Goal: Contribute content: Add original content to the website for others to see

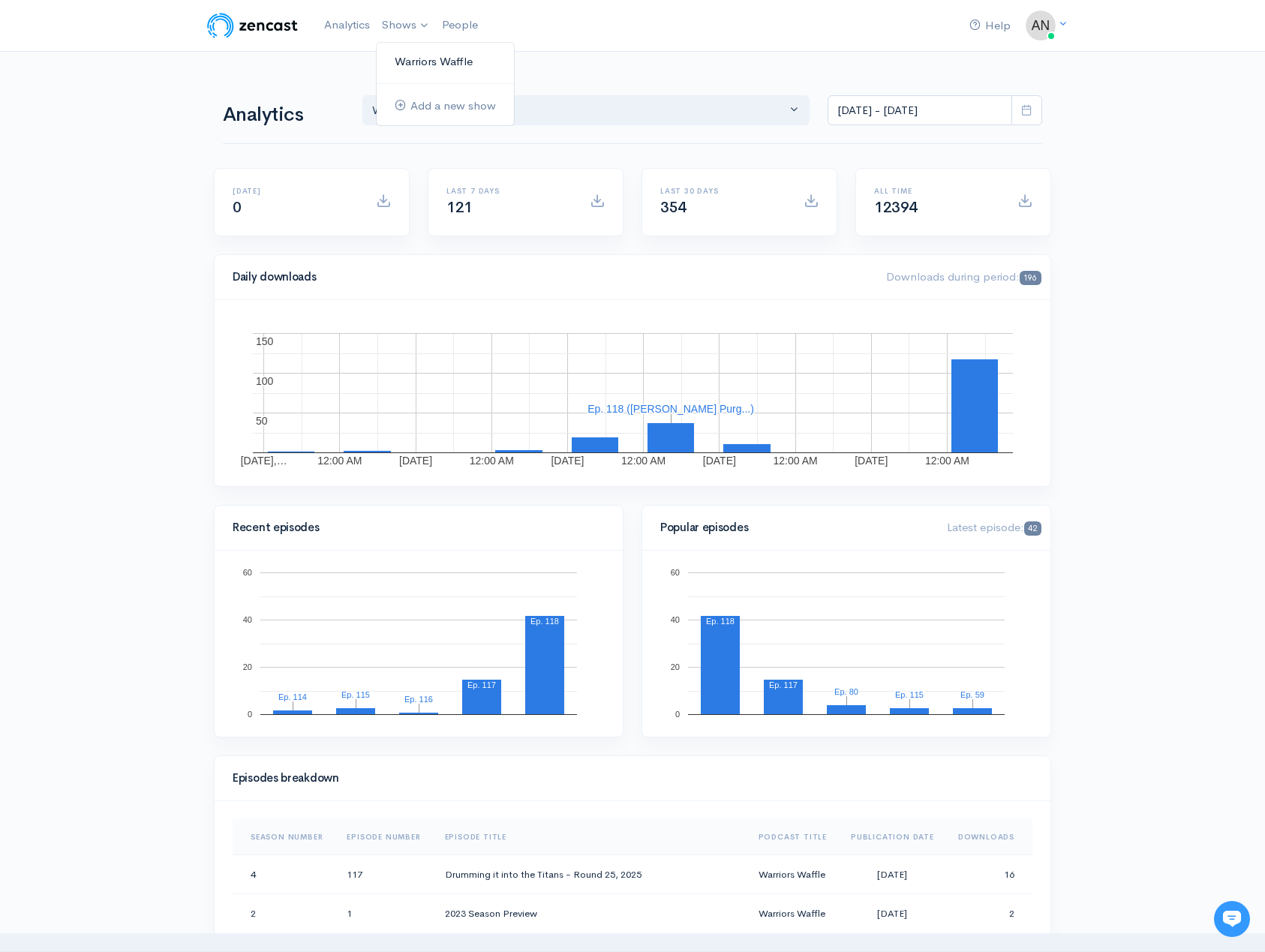
click at [425, 60] on link "Warriors Waffle" at bounding box center [445, 62] width 138 height 26
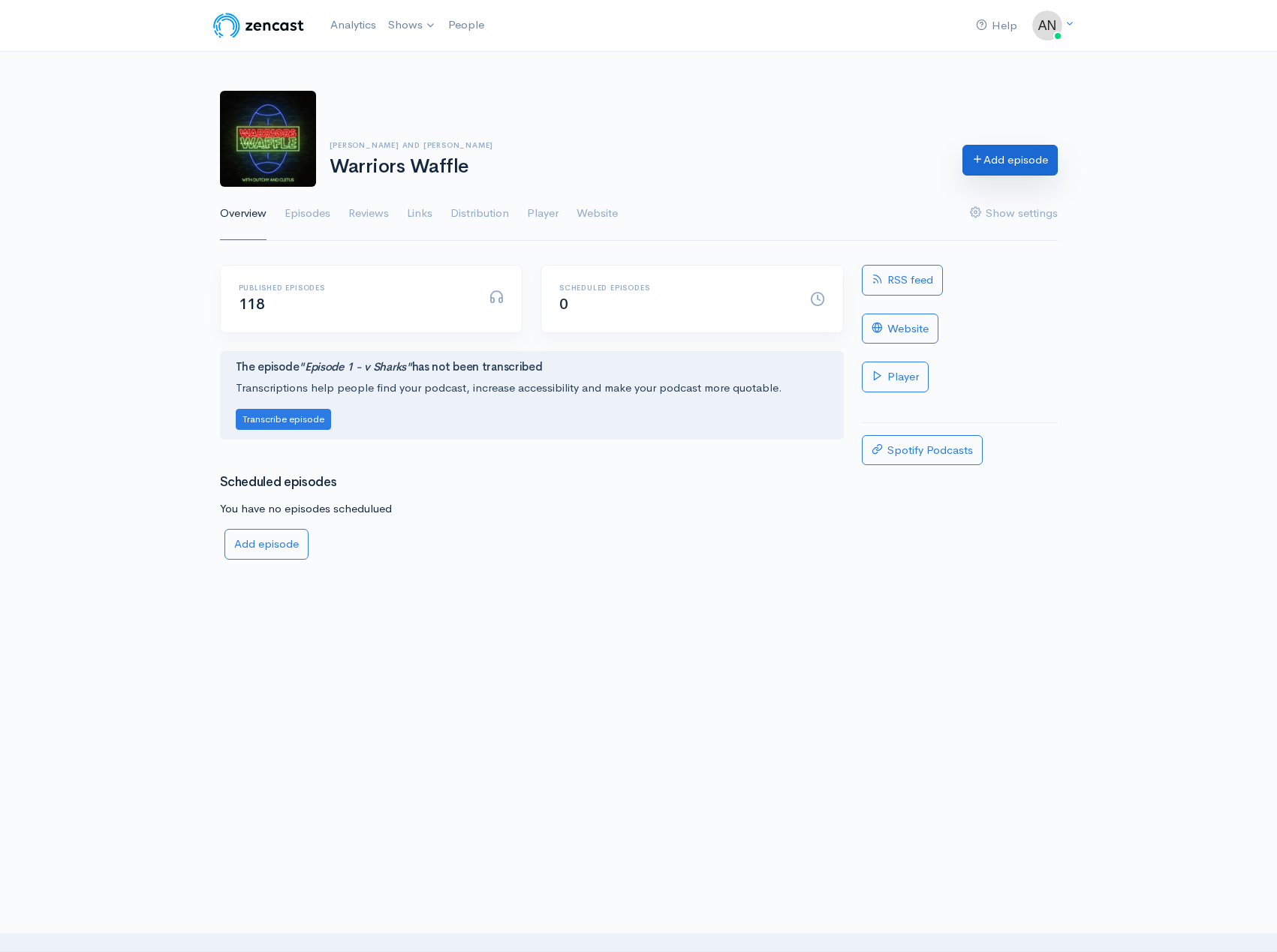
click at [1044, 155] on link "Add episode" at bounding box center [1010, 160] width 96 height 30
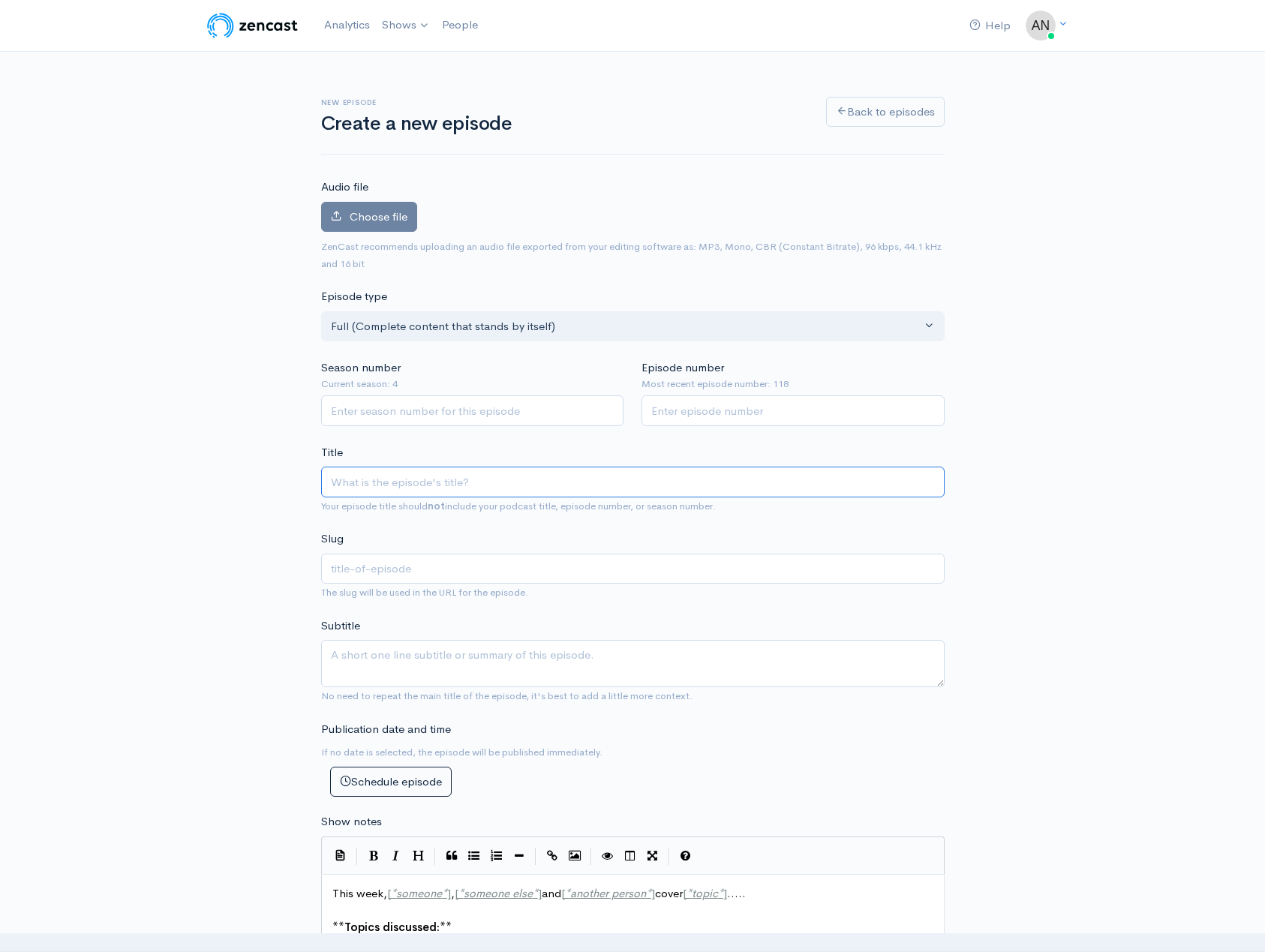
paste input "Manifesting a Mt Smart Miracle - Round 27 Review, Finals Preview"
type input "Manifesting a Mt Smart Miracle - Round 27 Review, Finals Preview"
type input "manifesting-a-mt-smart-miracle-round-27-review-finals-preview"
click at [974, 639] on div "New episode Create a new episode Back to episodes Audio file Choose file 0 ZenC…" at bounding box center [632, 838] width 856 height 1572
click at [451, 409] on input "Season number" at bounding box center [472, 410] width 303 height 30
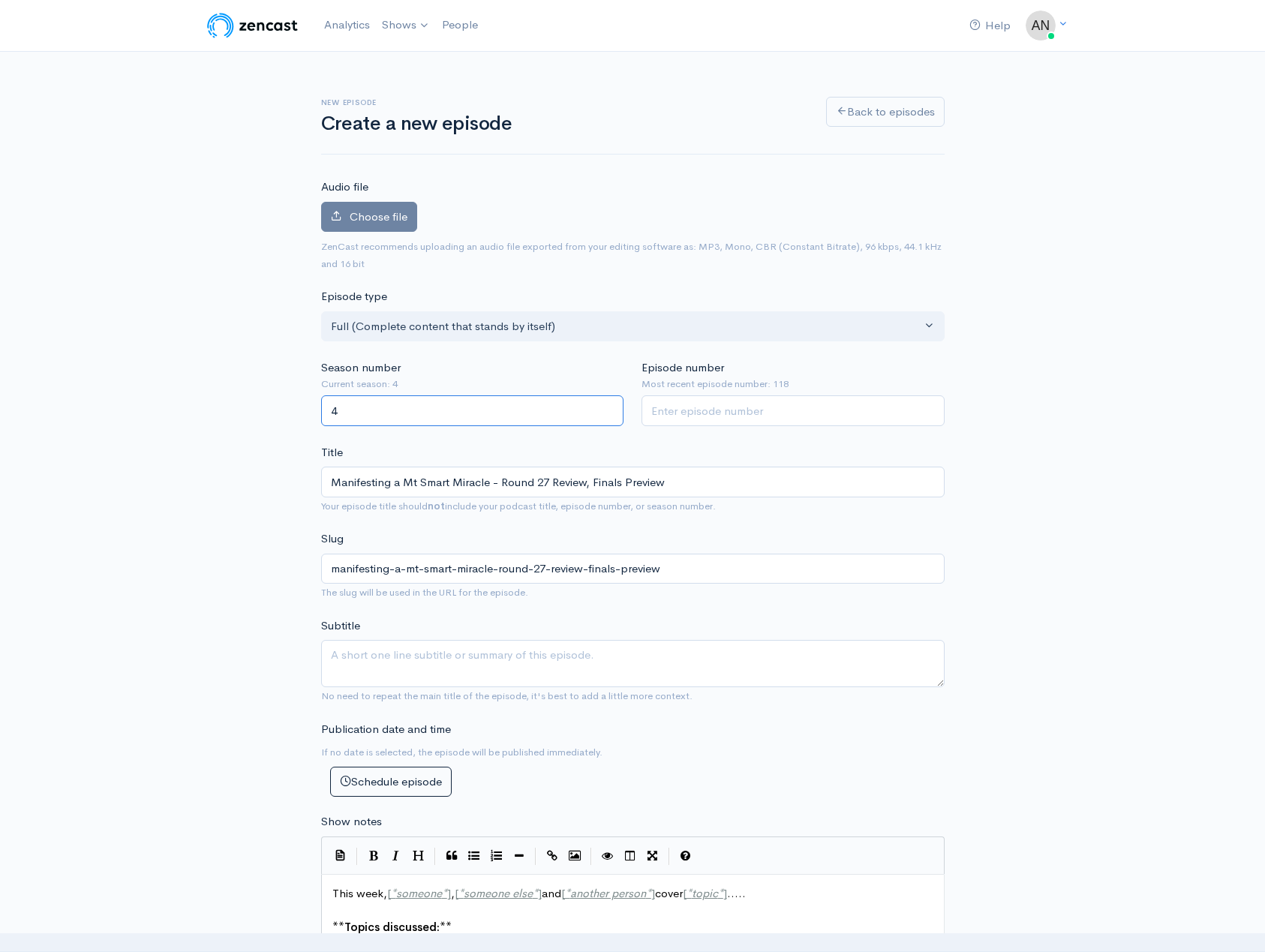
type input "4"
click at [694, 415] on input "Episode number" at bounding box center [793, 410] width 303 height 30
type input "119"
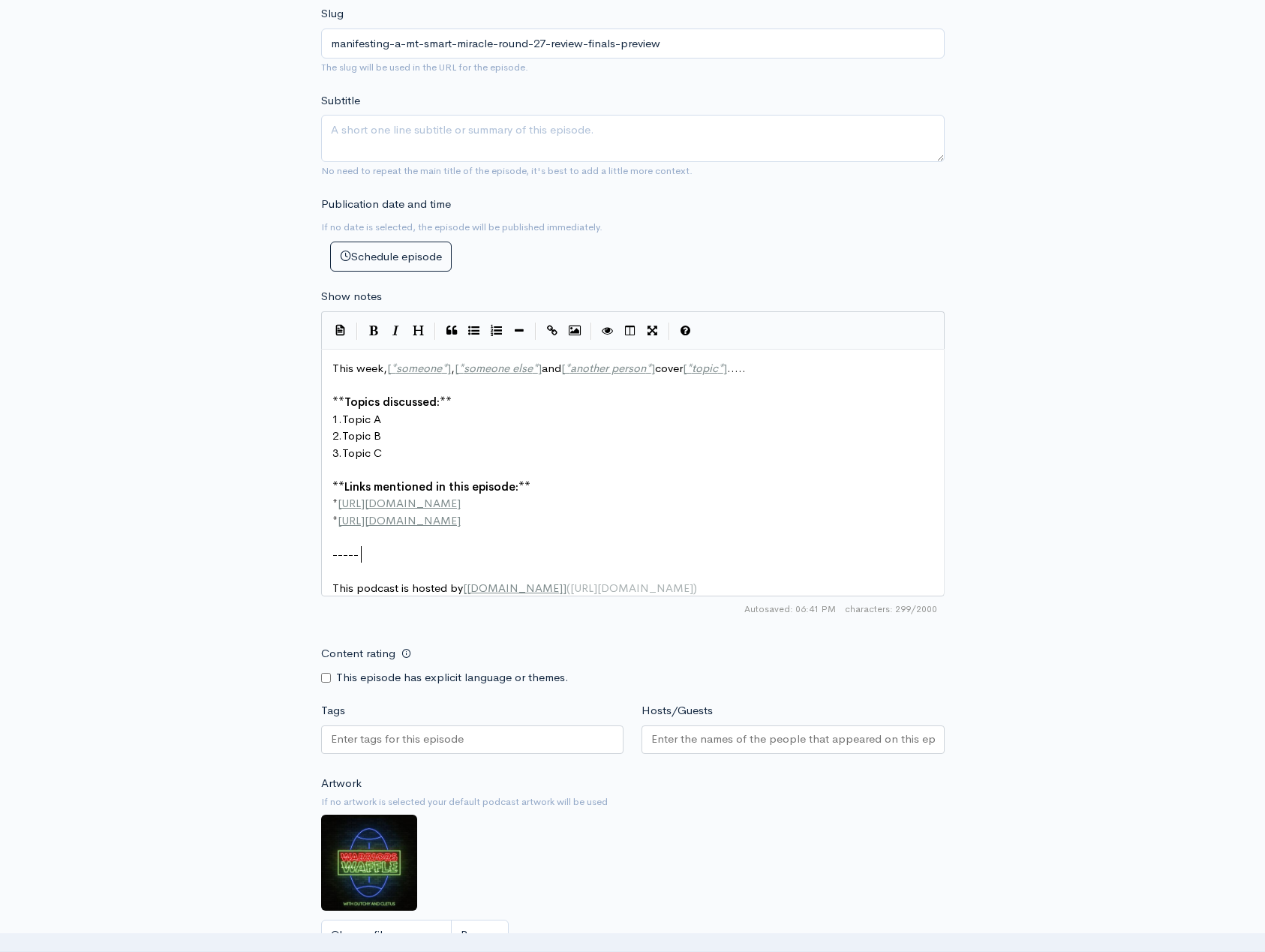
scroll to position [6, 0]
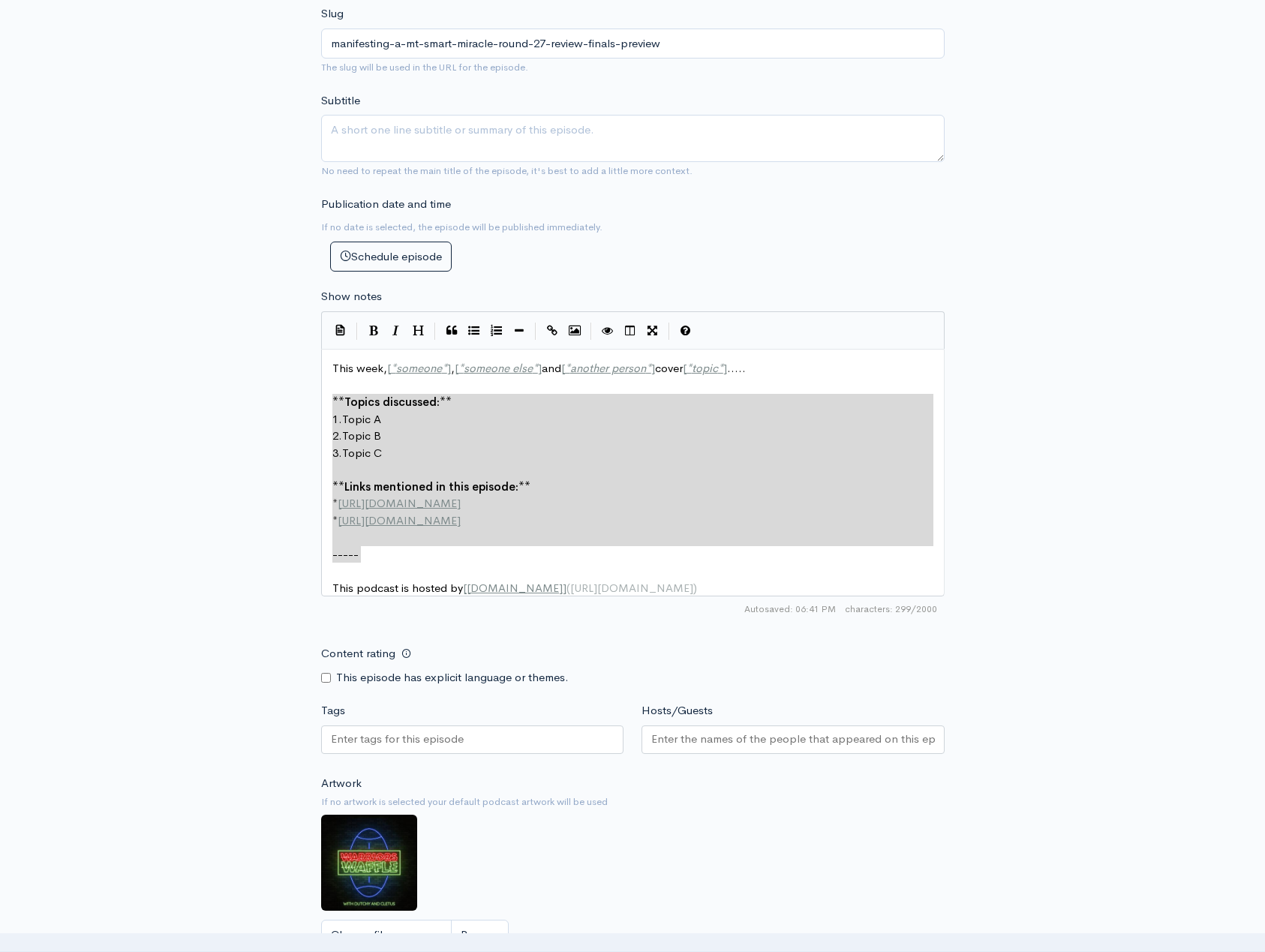
type textarea "This week, [*someone*], [*someone else*] and [*another person*] cover [*topic*]…"
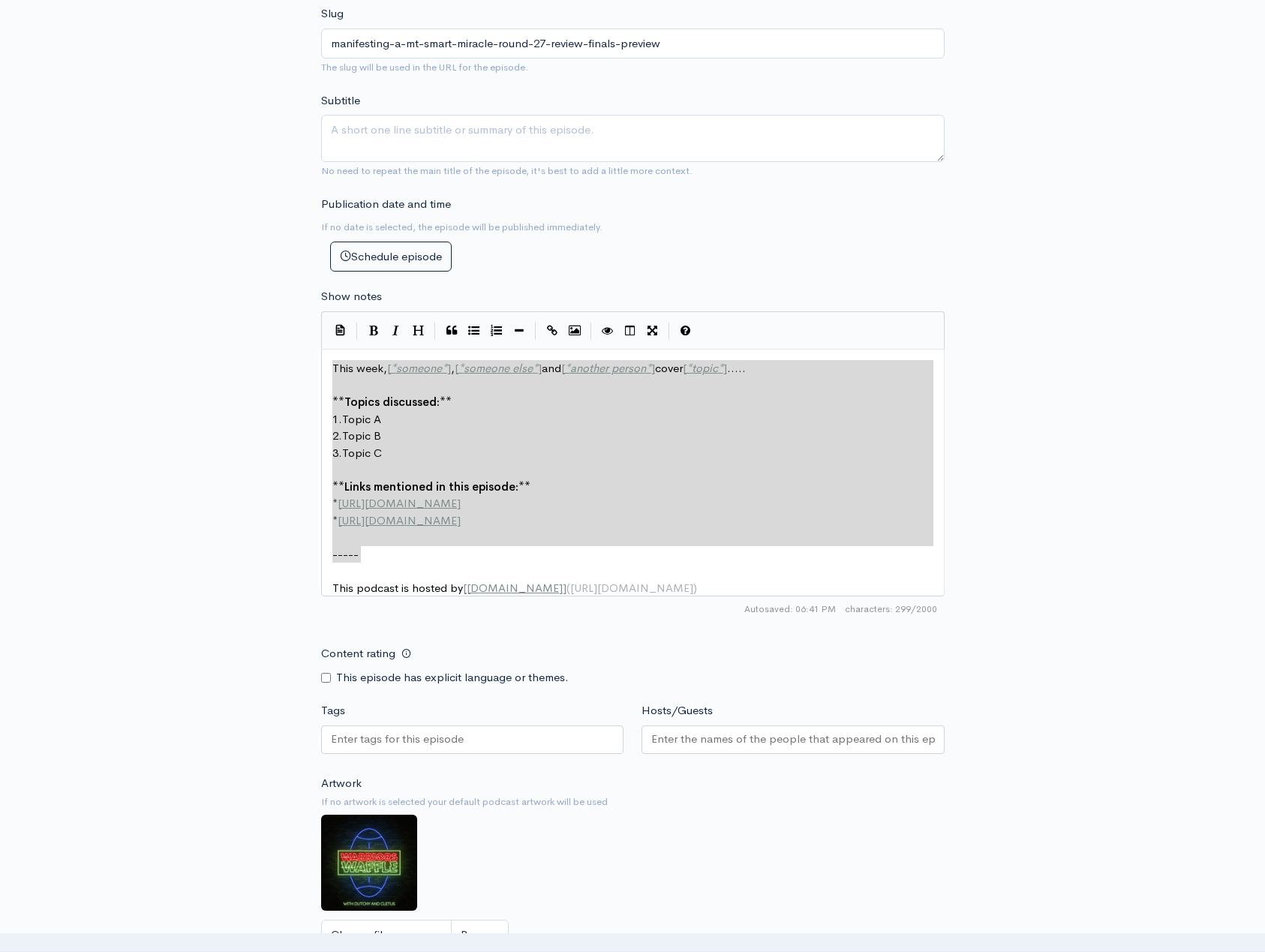
drag, startPoint x: 375, startPoint y: 562, endPoint x: 281, endPoint y: 372, distance: 212.0
click at [281, 372] on div "New episode Create a new episode Back to episodes Audio file Choose file 0 ZenC…" at bounding box center [632, 312] width 856 height 1572
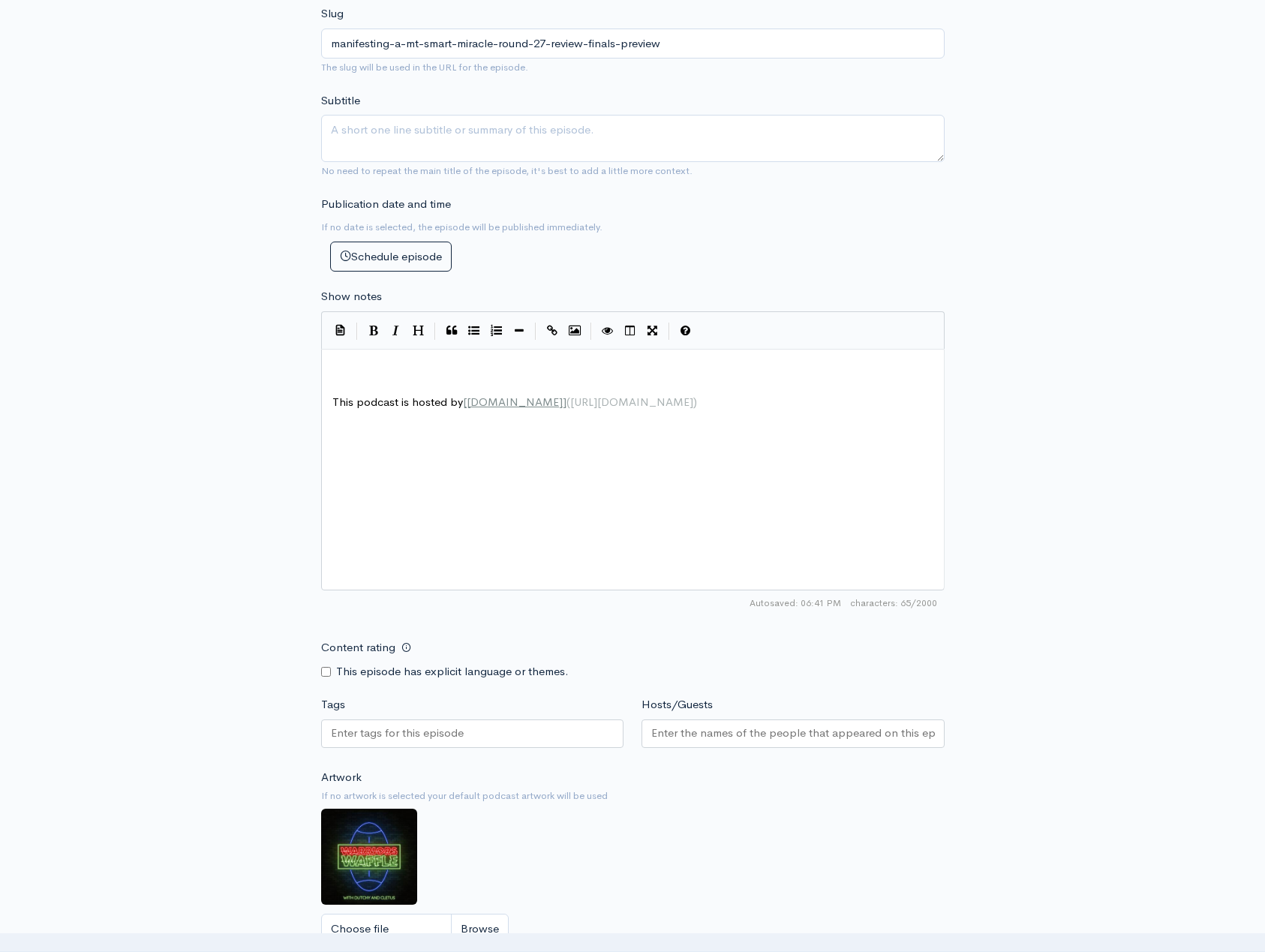
click at [328, 674] on input "Content rating" at bounding box center [325, 671] width 10 height 10
checkbox input "true"
click at [705, 736] on input "Hosts/Guests" at bounding box center [792, 733] width 283 height 17
click at [404, 371] on pre "​" at bounding box center [638, 368] width 619 height 17
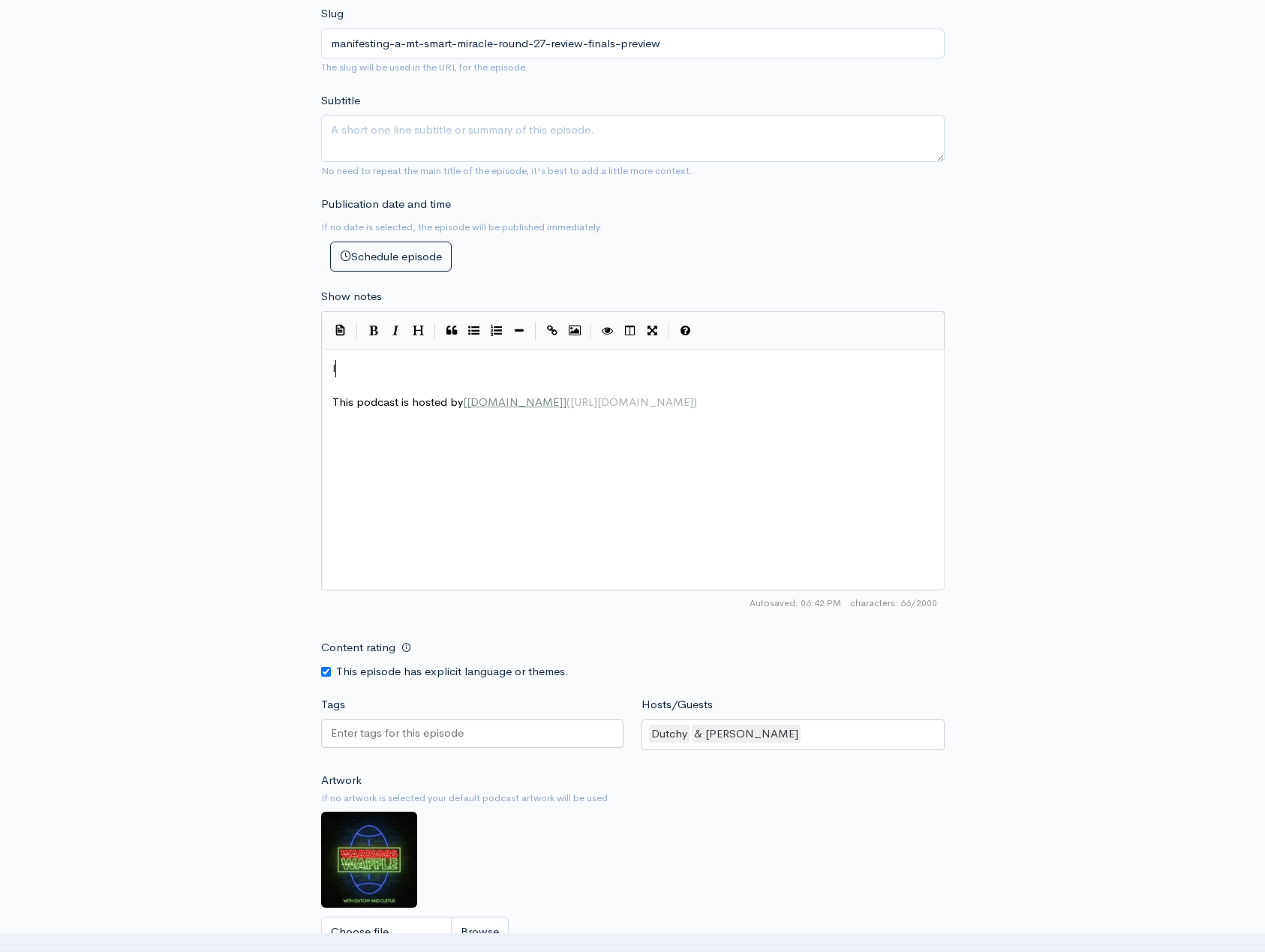
type textarea "I"
type textarea "t was a weird old game agiant"
type textarea "aun"
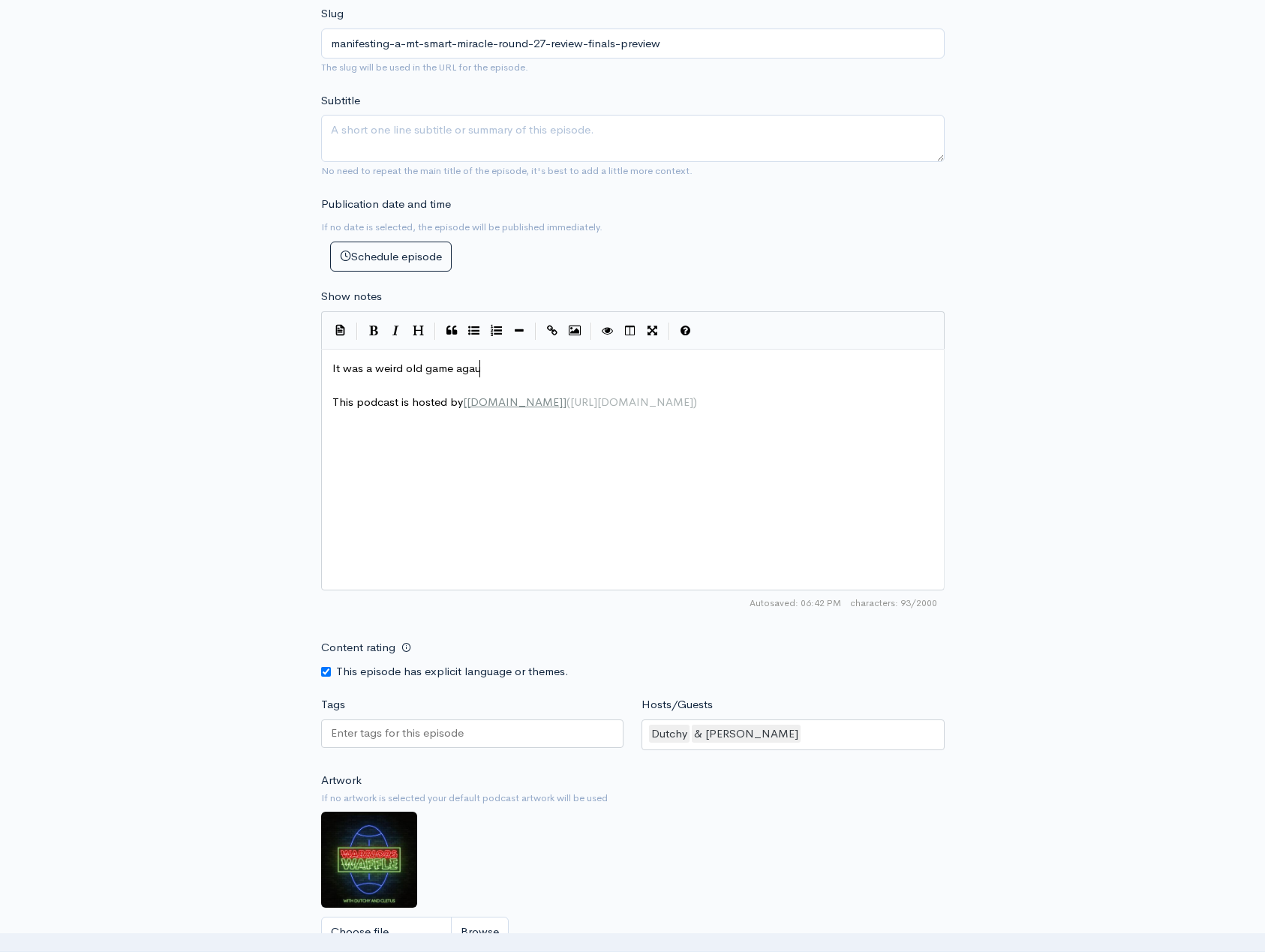
scroll to position [6, 18]
type textarea "isnt Manly,"
drag, startPoint x: 492, startPoint y: 367, endPoint x: 483, endPoint y: 404, distance: 38.1
click at [490, 373] on span "It was a weird old game agaisnt Manly," at bounding box center [431, 368] width 198 height 14
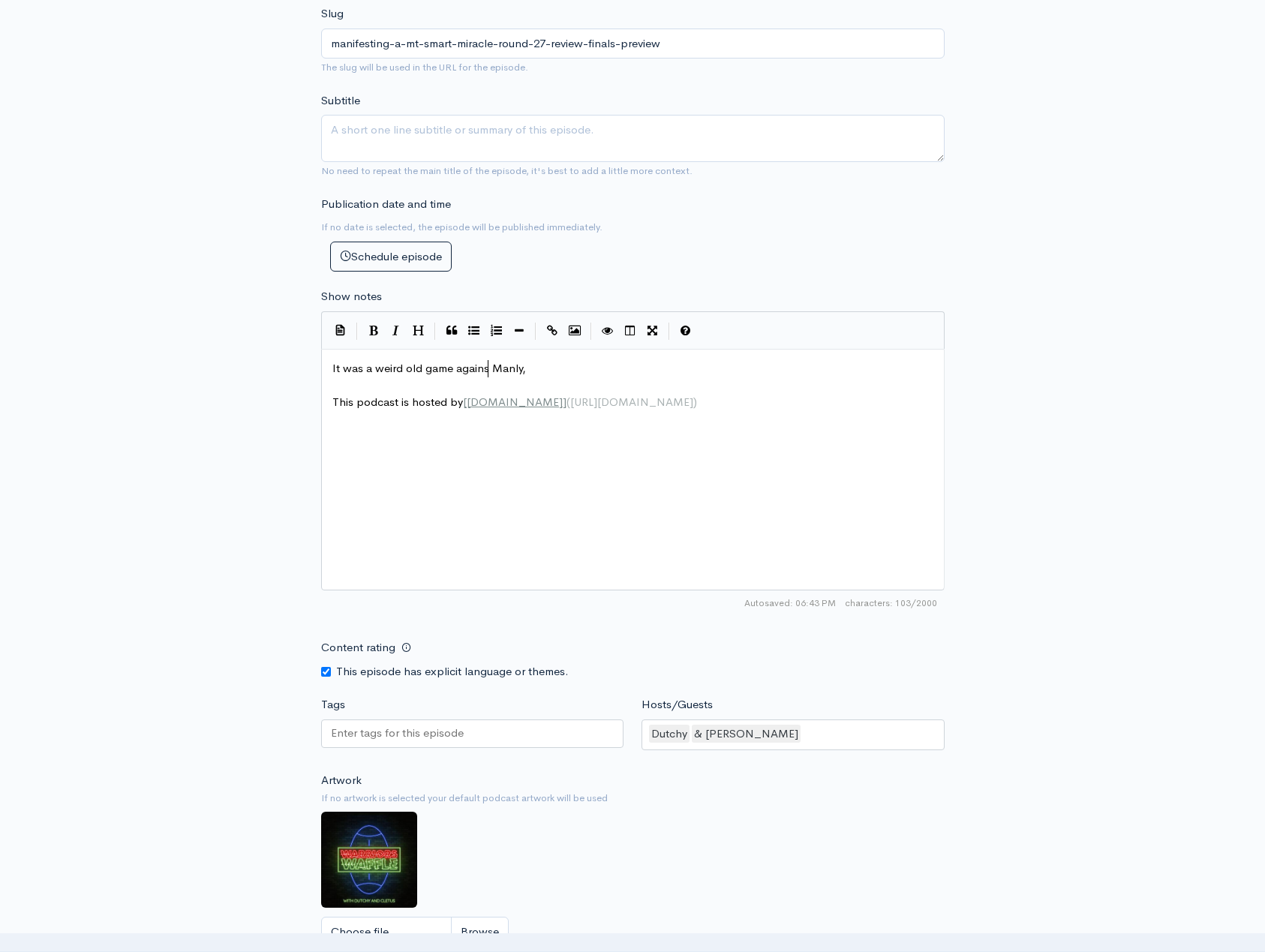
type textarea "inst"
click at [555, 375] on pre "It was a weird old game against Manly," at bounding box center [638, 368] width 619 height 17
type textarea "the boys"
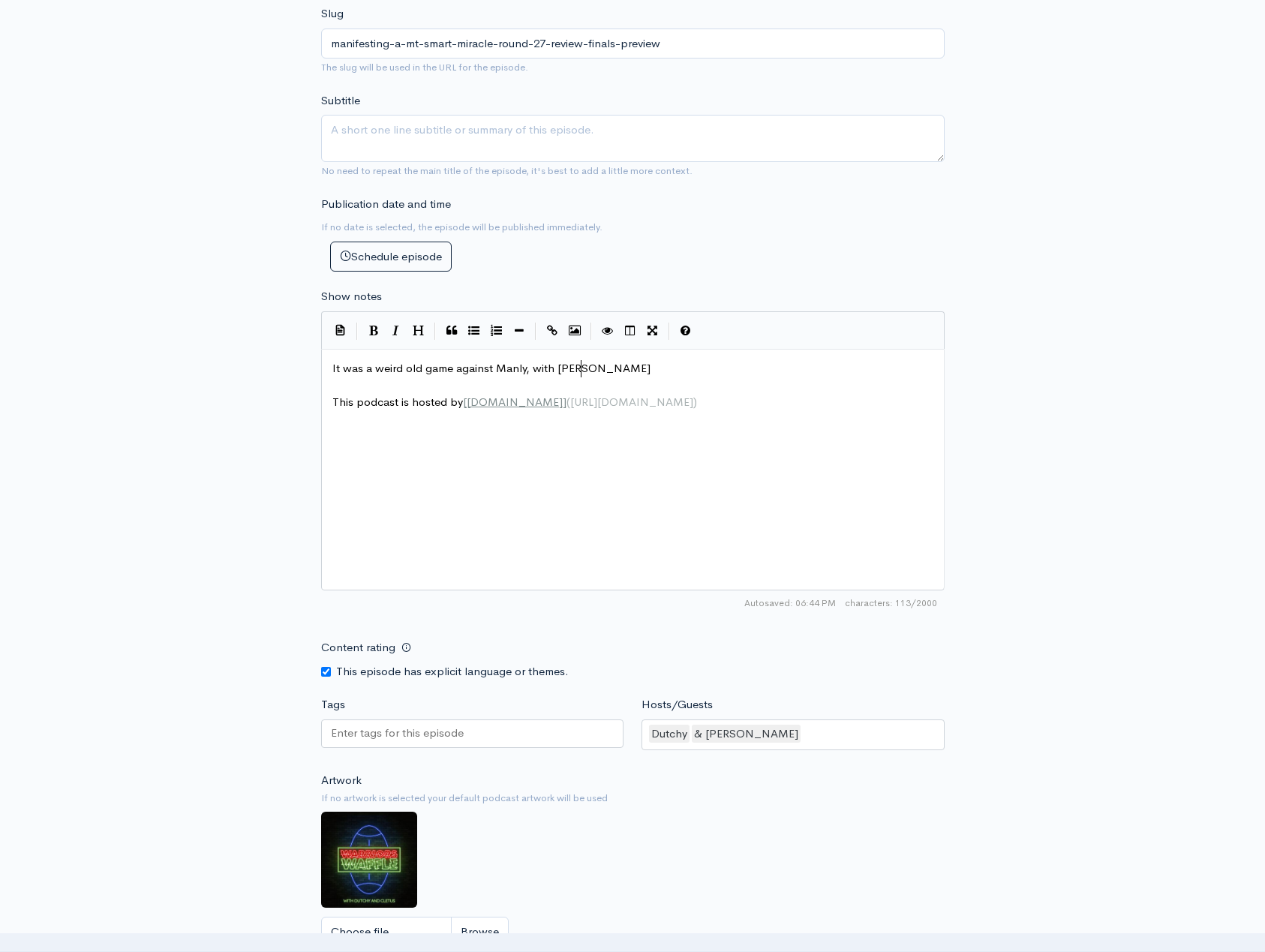
type textarea "with nohep"
type textarea "no help (like usual) frm the"
type textarea "p"
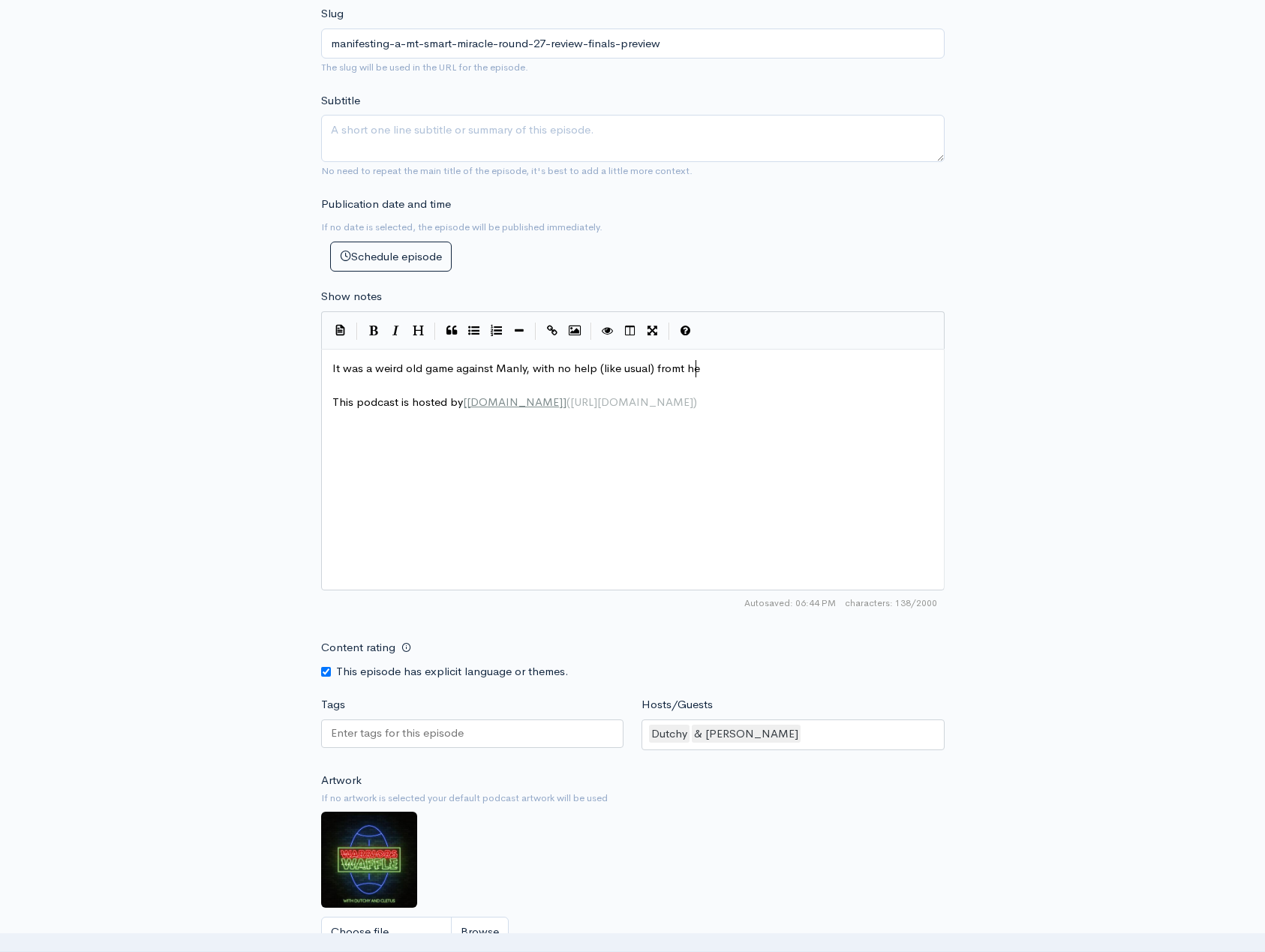
type textarea "omt he"
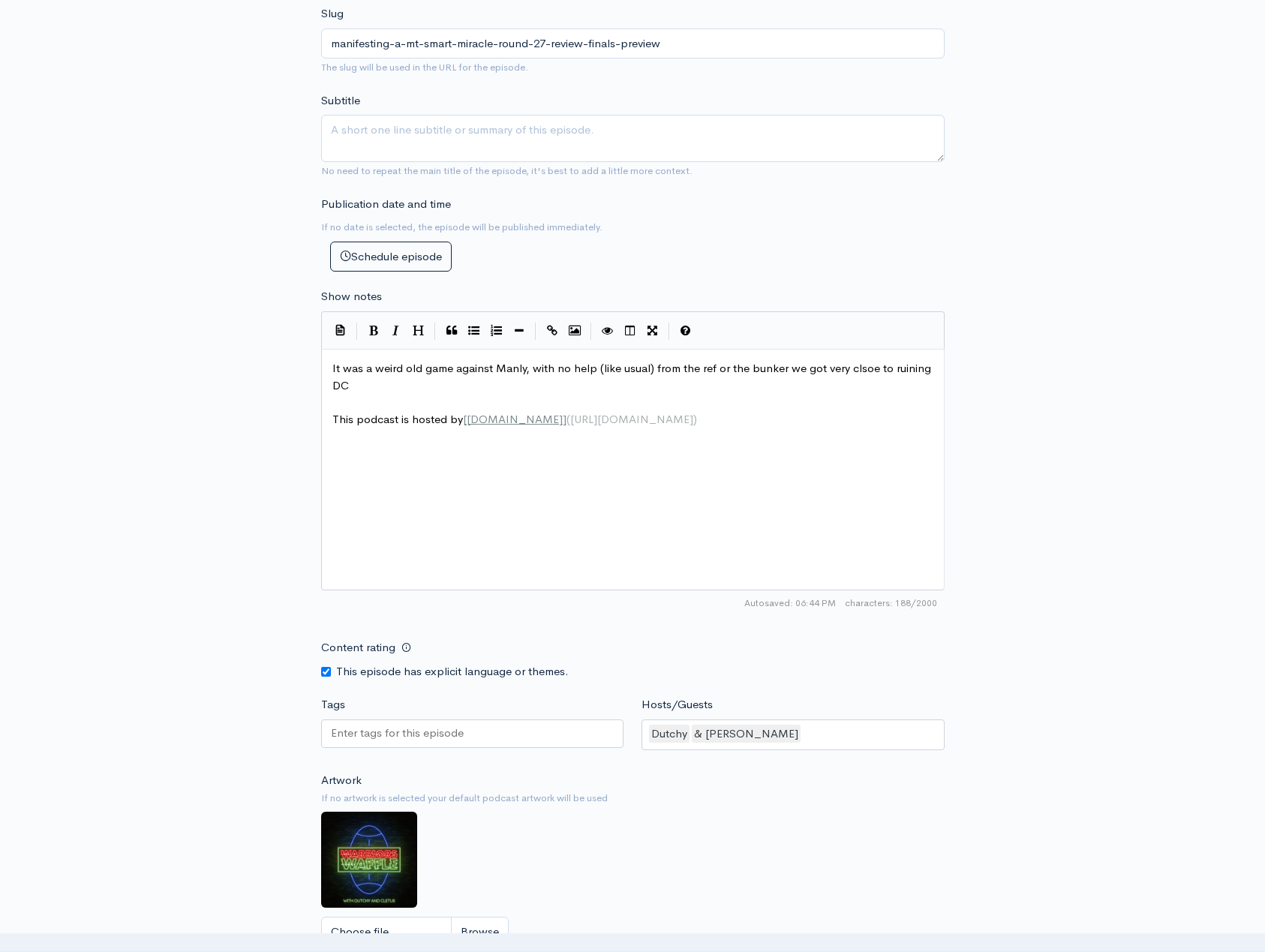
scroll to position [6, 273]
type textarea "the ref or the bunker we got very clsoe to ruining DCE's fairt"
type textarea "well,"
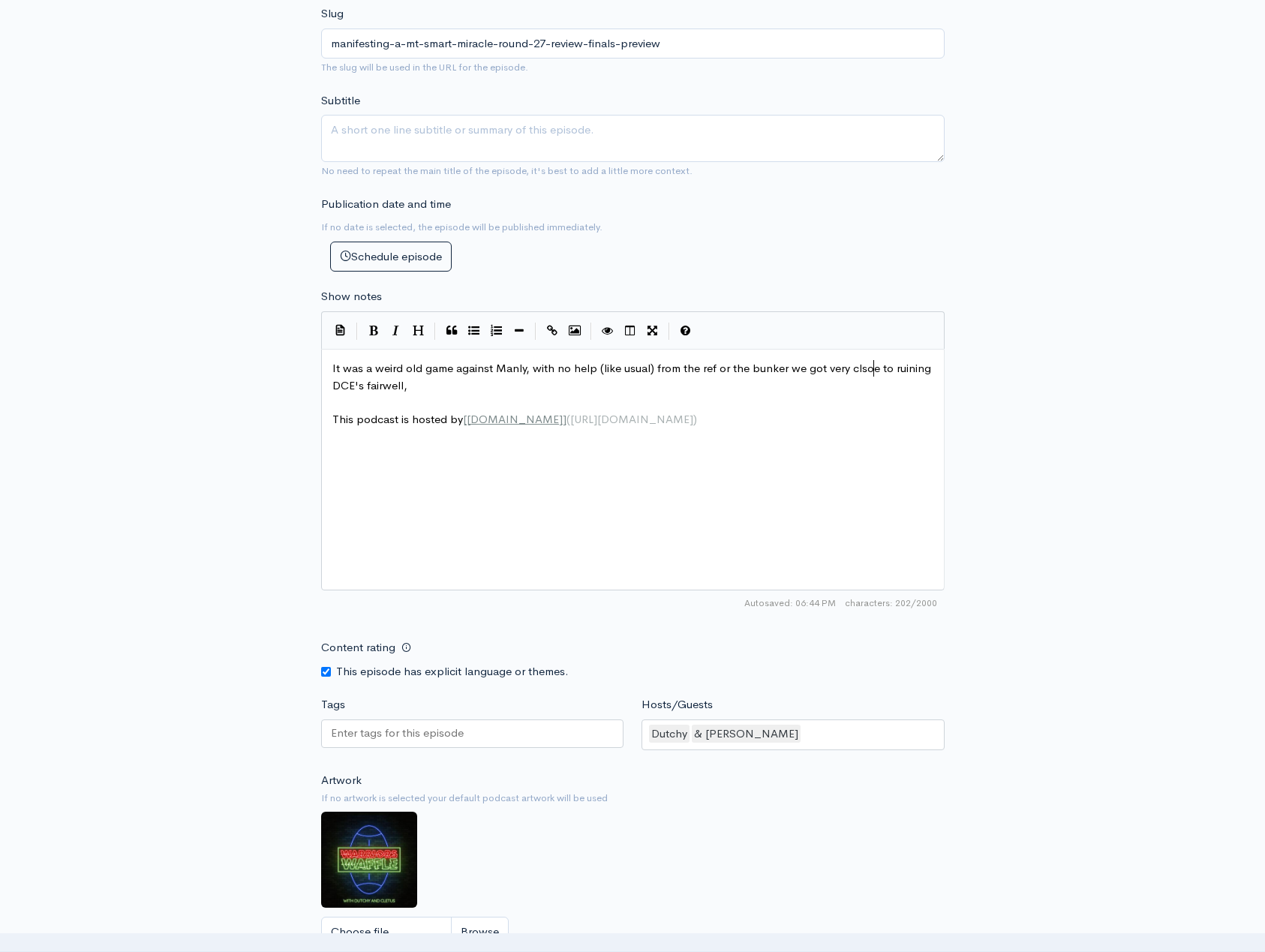
click at [872, 374] on span "It was a weird old game against Manly, with no help (like usual) from the ref o…" at bounding box center [633, 376] width 602 height 31
type textarea "ose"
click at [490, 390] on pre "It was a weird old game against Manly, with no help (like usual) from the ref o…" at bounding box center [638, 377] width 619 height 34
type textarea "the biyu"
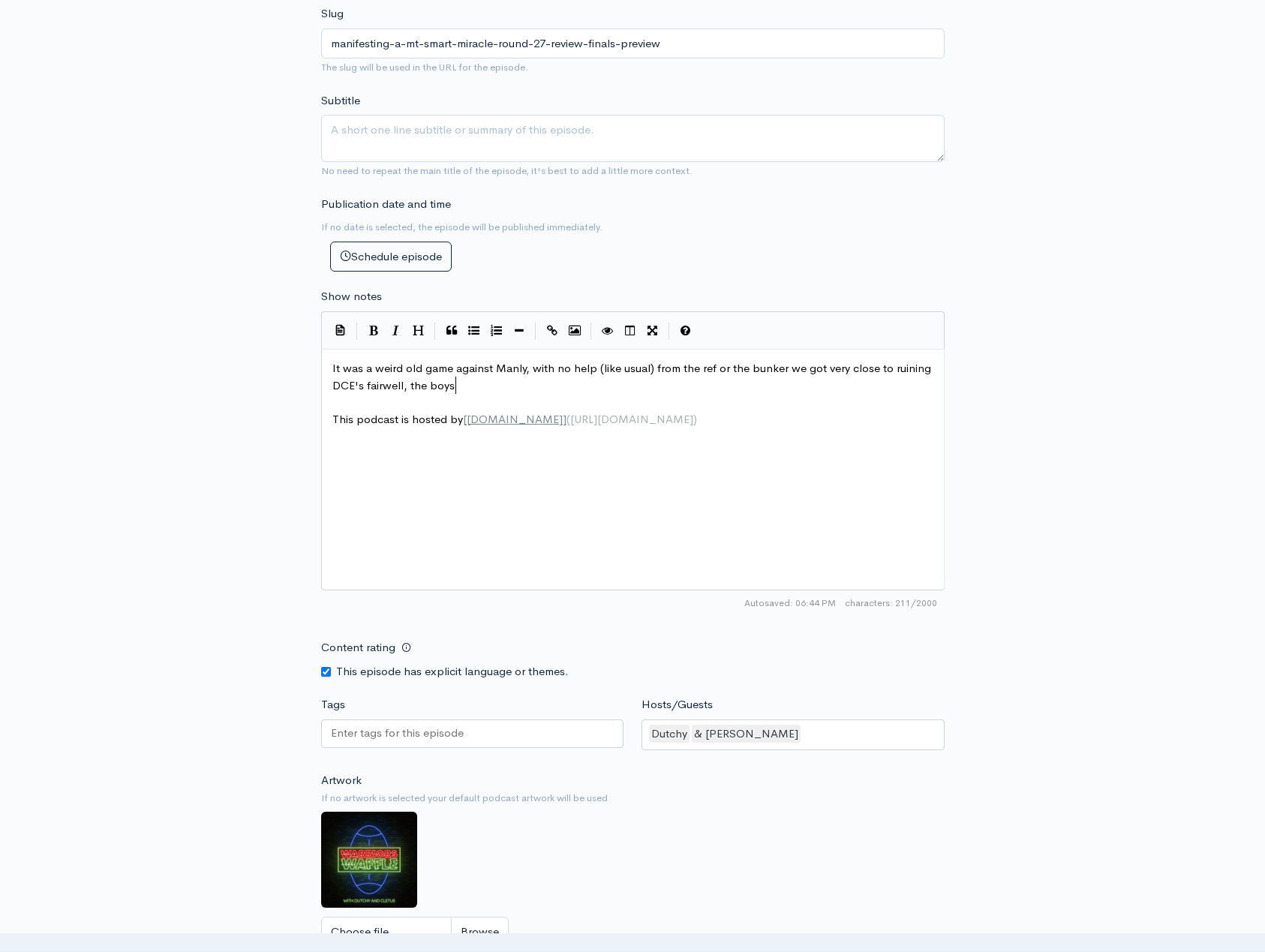
scroll to position [6, 19]
type textarea "oys rake over the claos"
type textarea "oals"
type textarea "we discuss the game but more impiortantly we"
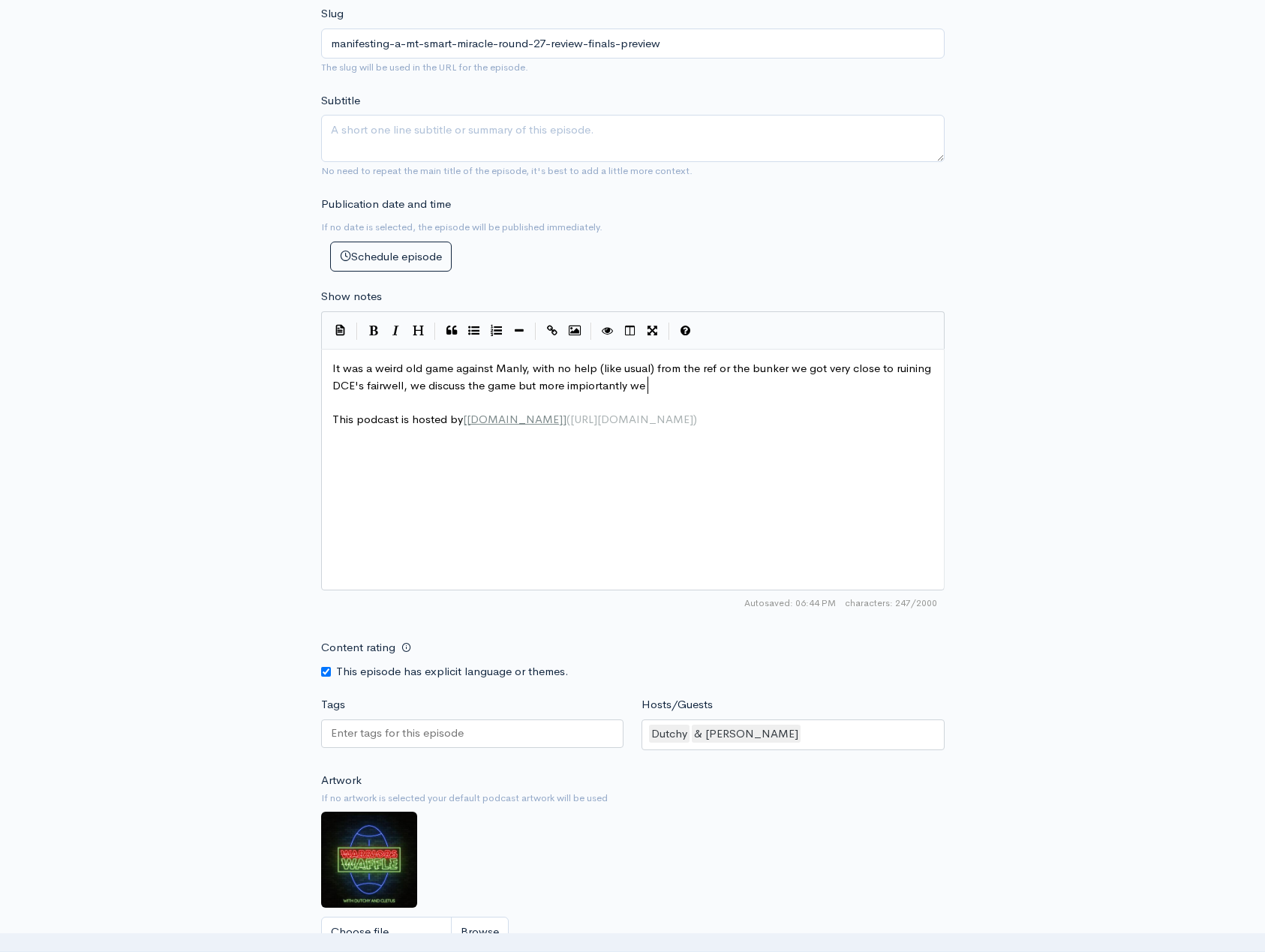
scroll to position [6, 237]
click at [628, 387] on span "It was a weird old game against Manly, with no help (like usual) from the ref o…" at bounding box center [633, 376] width 602 height 31
click at [670, 392] on pre "It was a weird old game against Manly, with no help (like usual) from the ref o…" at bounding box center [638, 377] width 619 height 34
type textarea "preview the huge final"
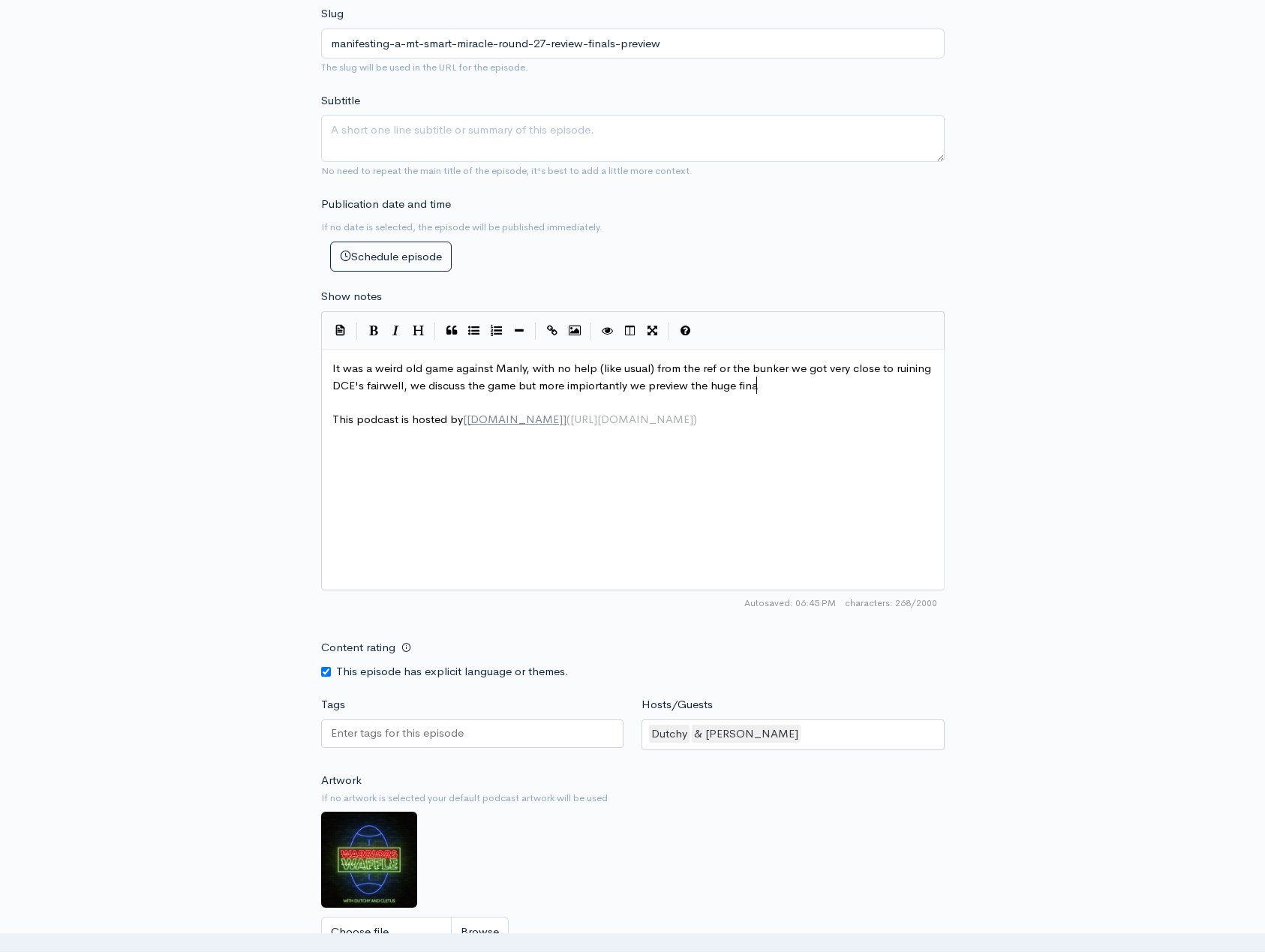
scroll to position [6, 111]
type textarea "inal"
type textarea "s"
type textarea "home final game agaisnt the Penruth"
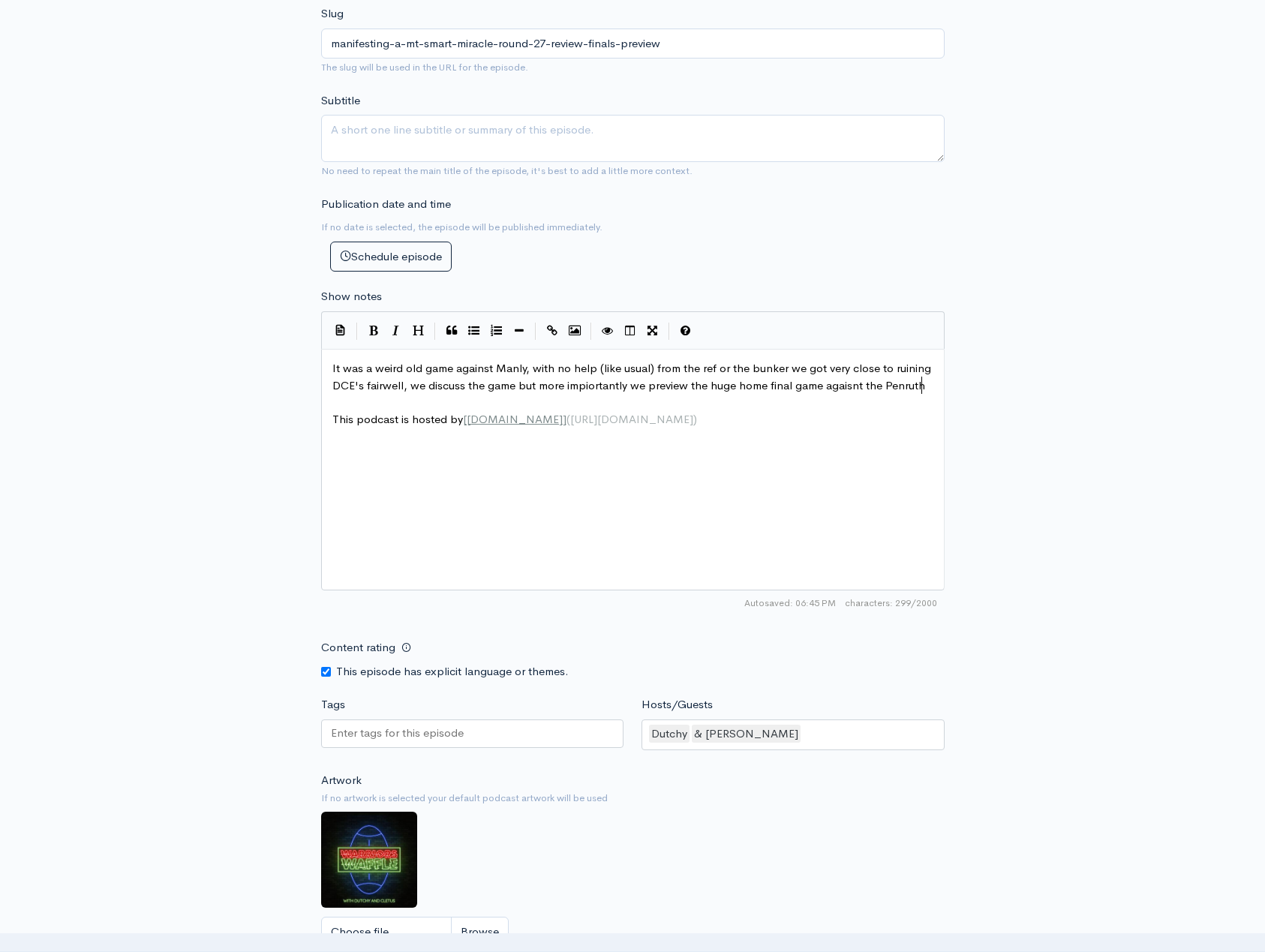
scroll to position [6, 187]
type textarea "path"
type textarea "Panthers, will our season enf ere or we"
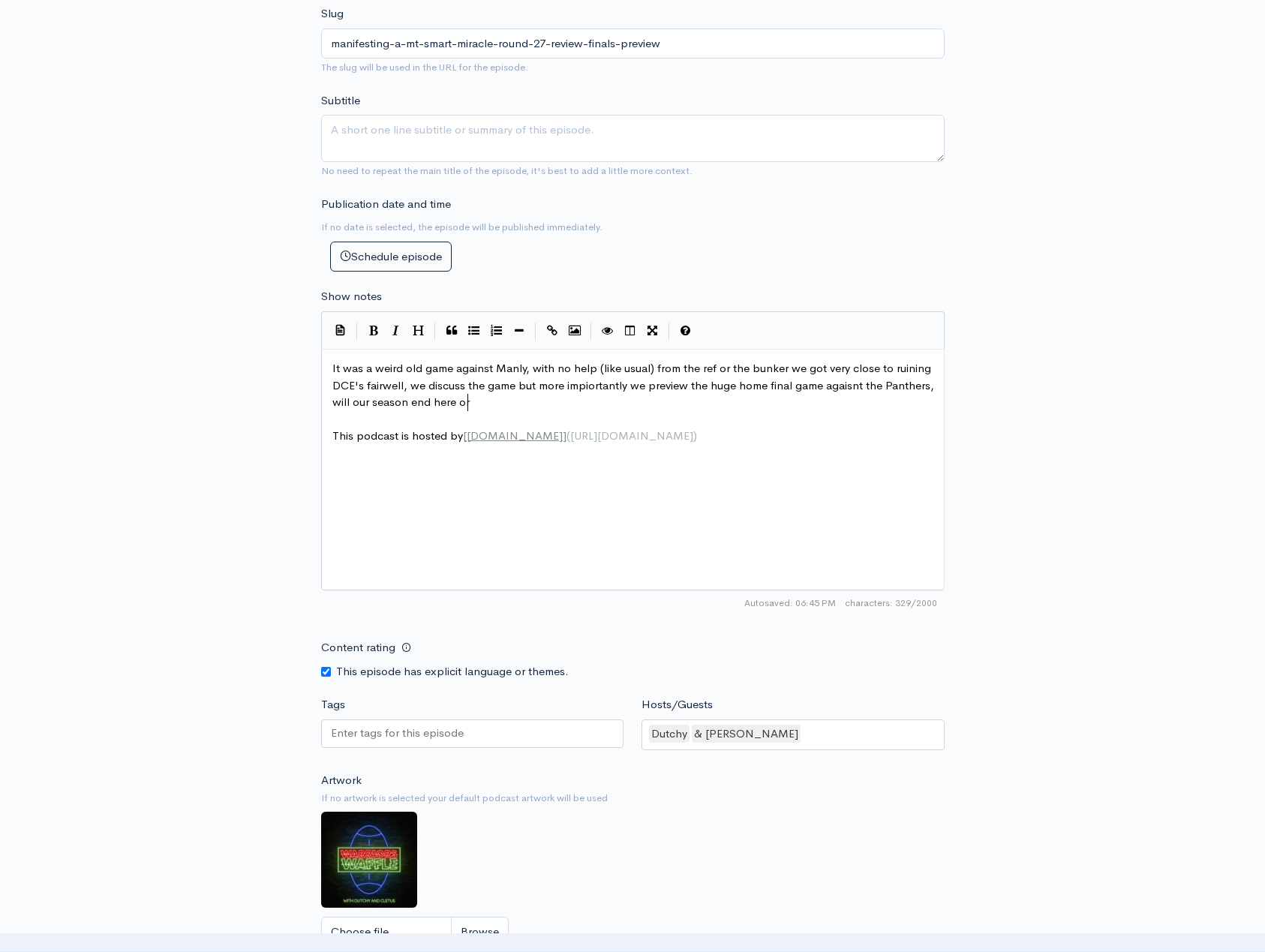
type textarea "end here or w"
type textarea "will we end the [PERSON_NAME]"
type textarea "no"
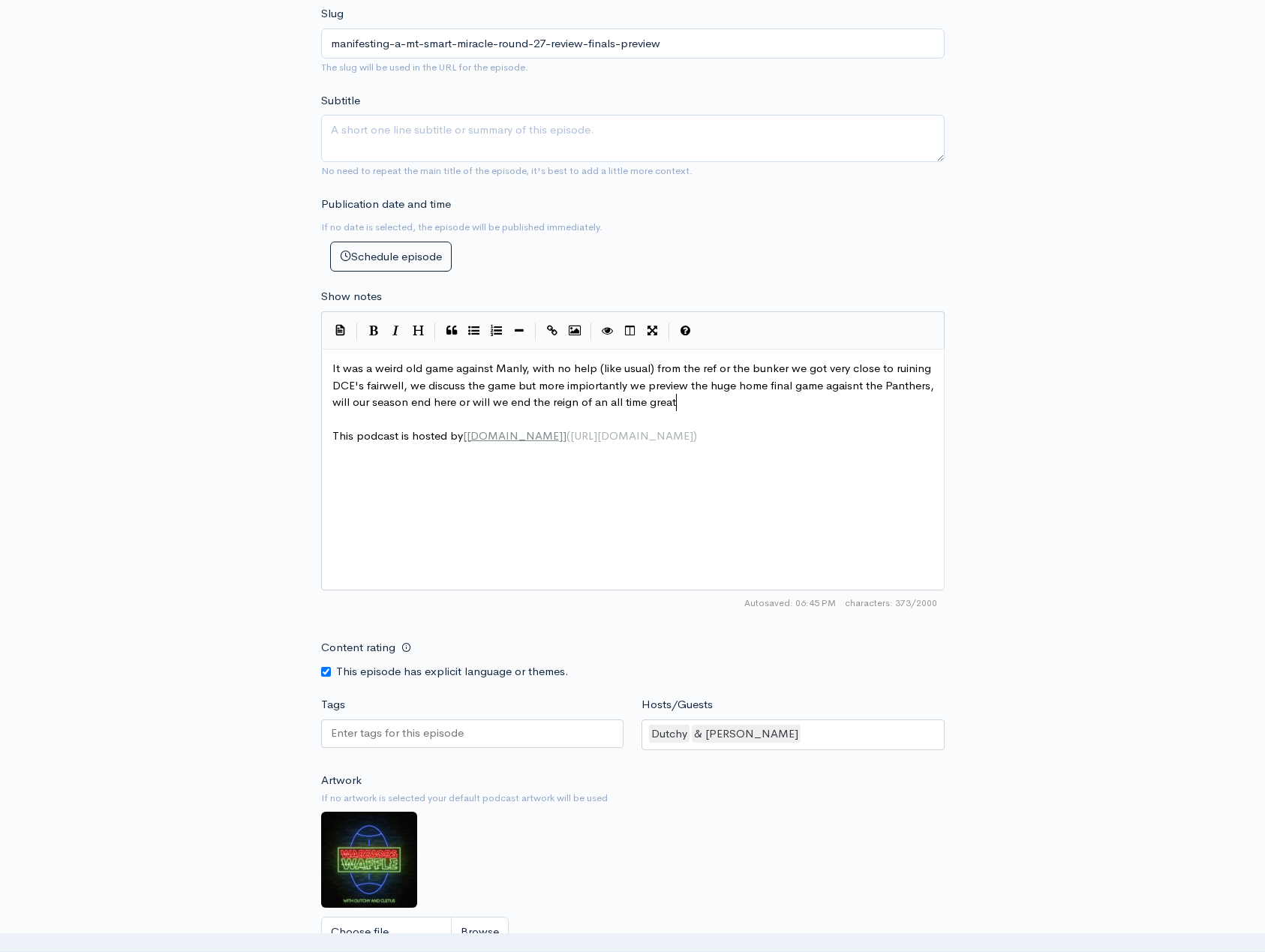
type textarea "of an all time great i"
type textarea "ti"
type textarea "eam?"
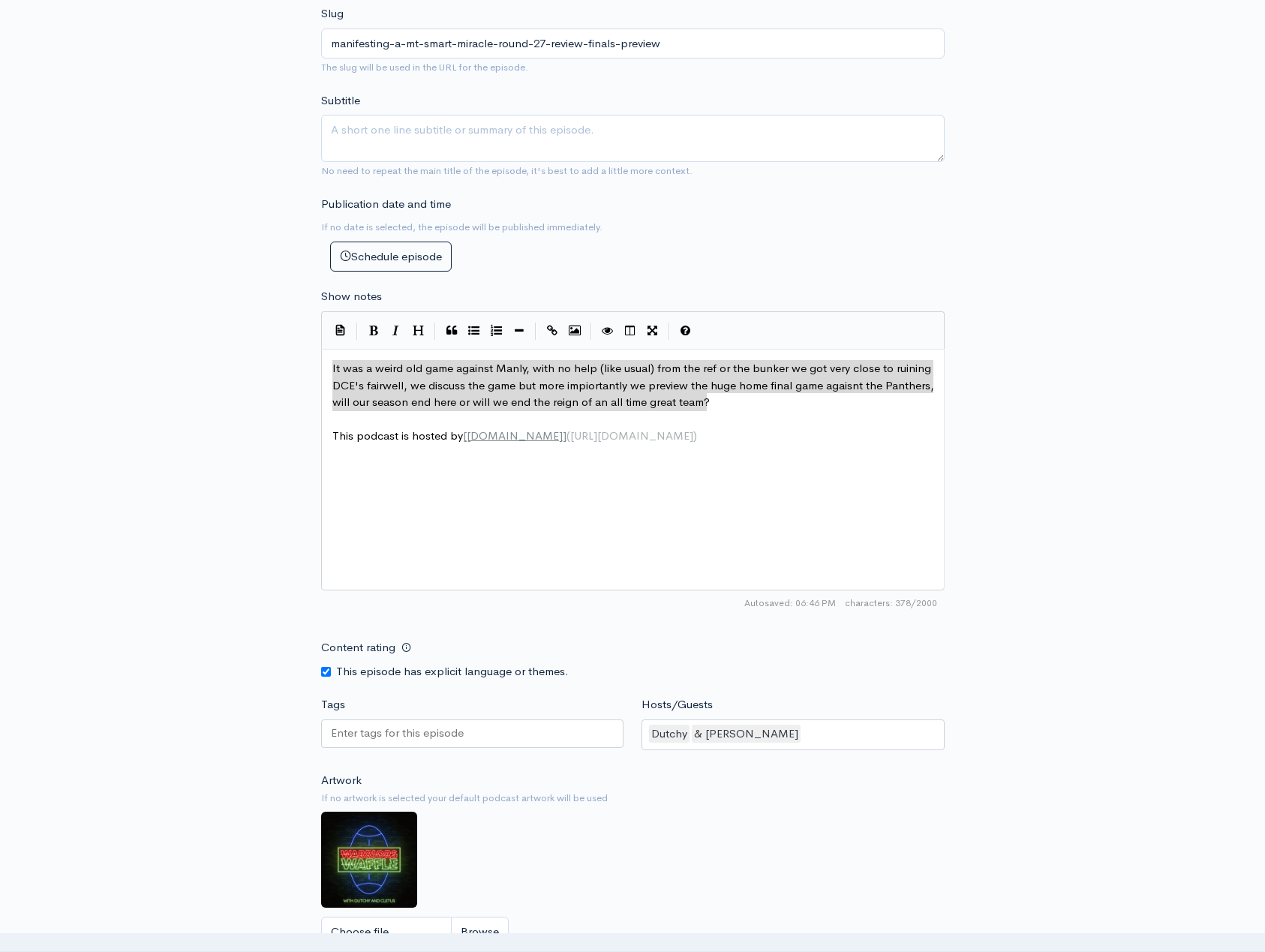
drag, startPoint x: 723, startPoint y: 401, endPoint x: 321, endPoint y: 366, distance: 403.5
type textarea "It was a weird old game against Manly, with no help (like usual) from the ref o…"
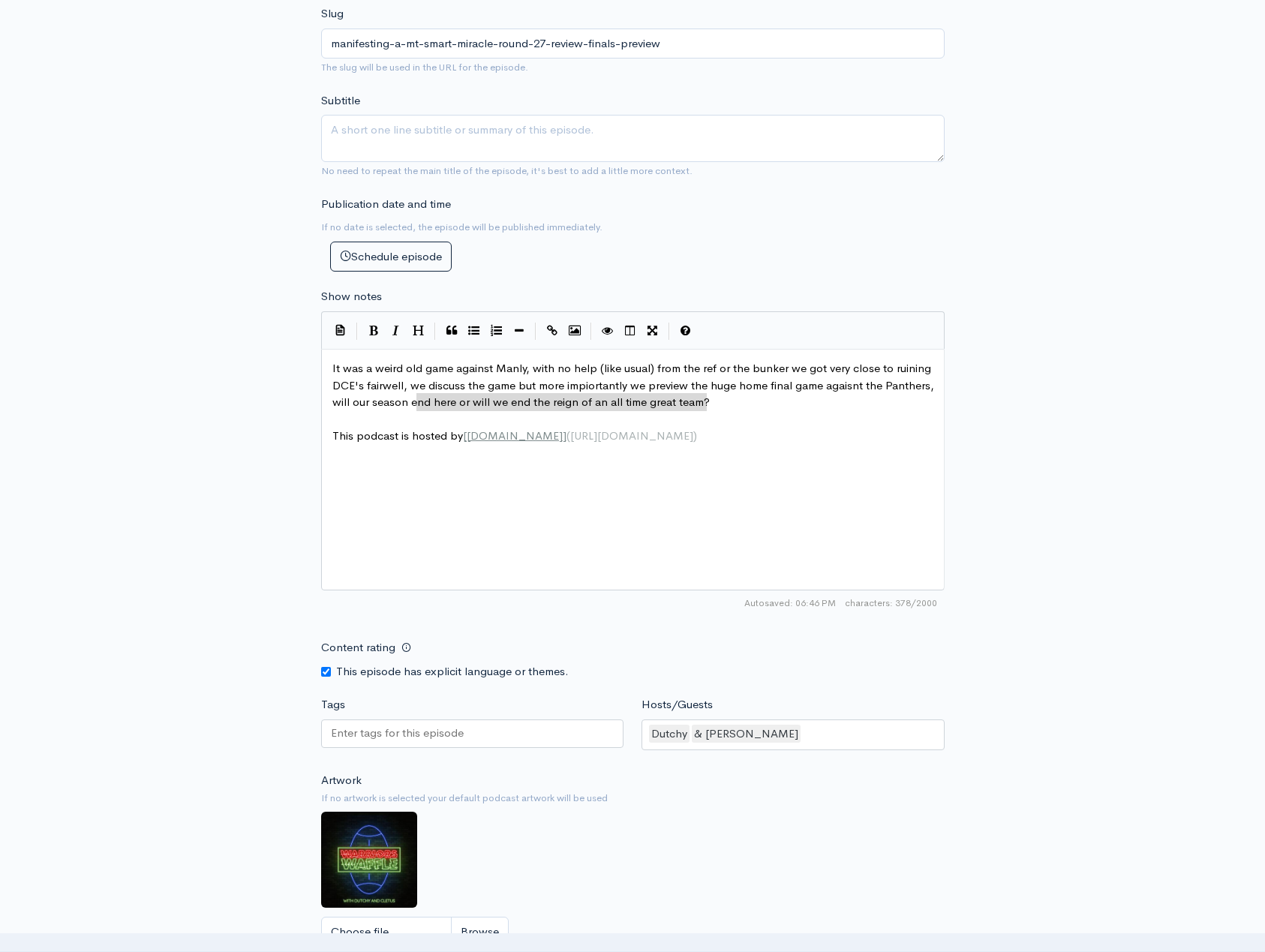
type textarea "It was a weird old game against Manly, with no help (like usual) from the ref o…"
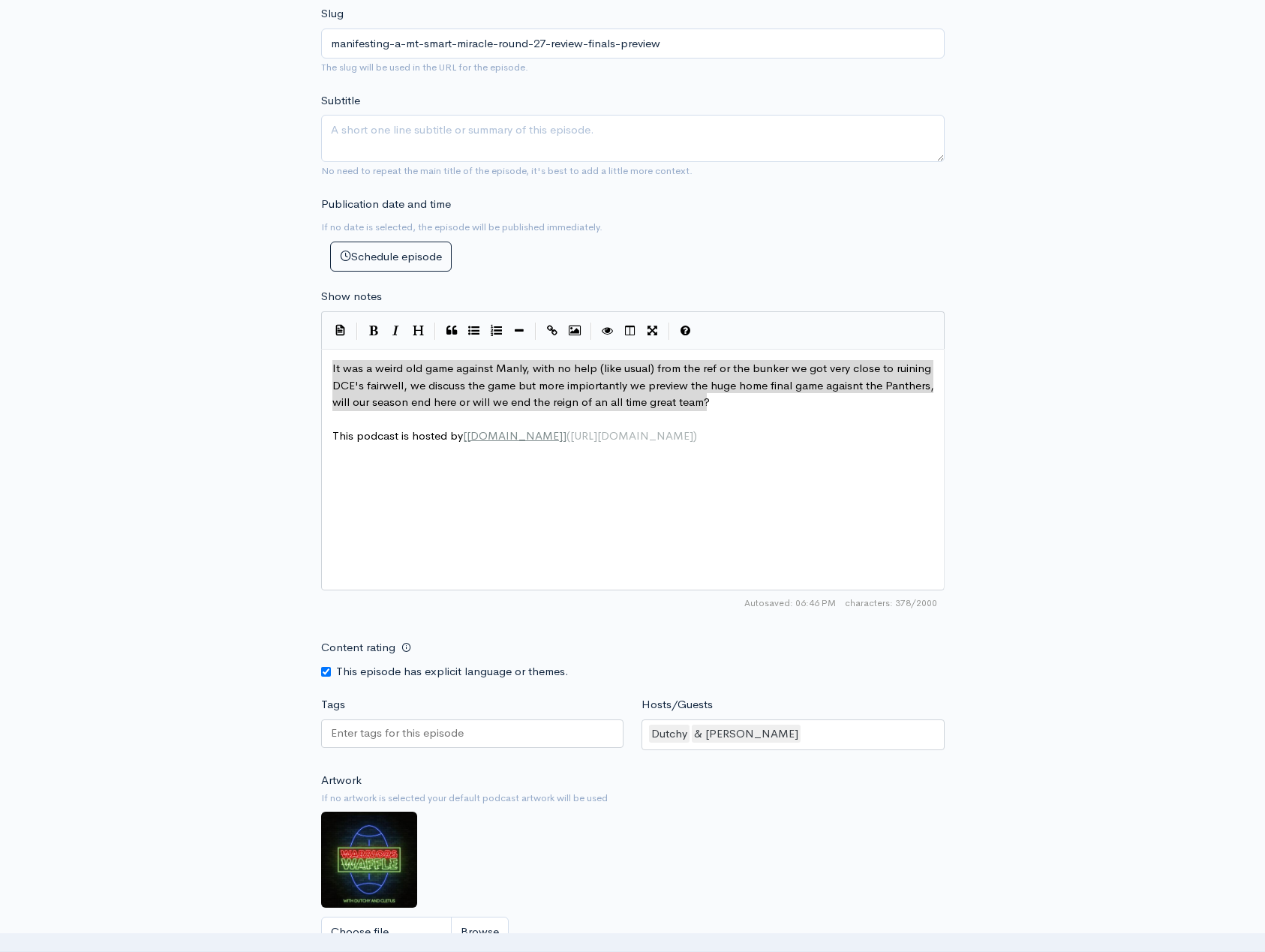
drag, startPoint x: 719, startPoint y: 394, endPoint x: 292, endPoint y: 366, distance: 427.9
paste textarea
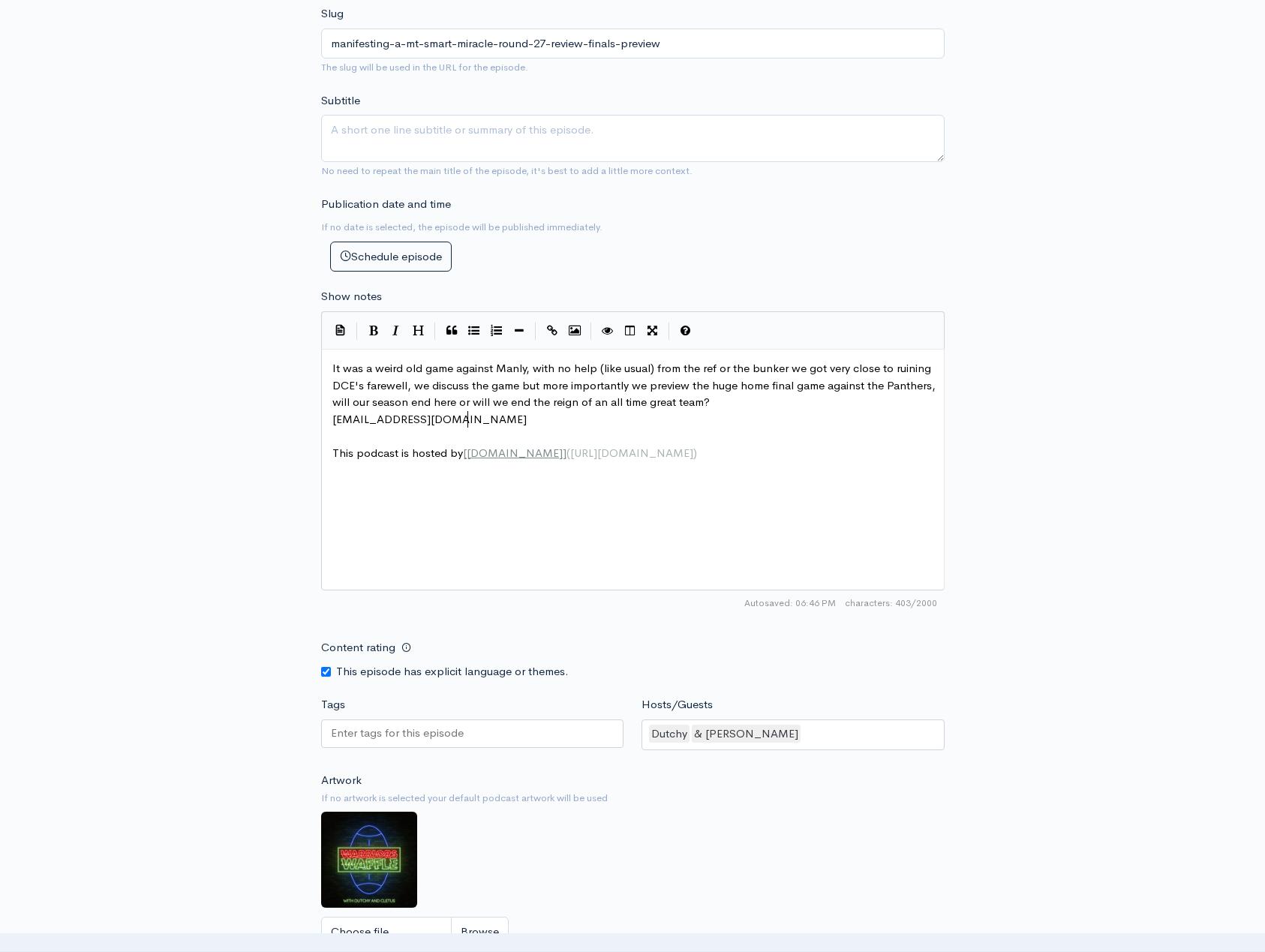
type textarea "[EMAIL_ADDRESS][DOMAIN_NAME]"
drag, startPoint x: 491, startPoint y: 432, endPoint x: 322, endPoint y: 426, distance: 169.1
type textarea "[EMAIL_ADDRESS][DOMAIN_NAME]"
drag, startPoint x: 429, startPoint y: 402, endPoint x: 413, endPoint y: 402, distance: 16.0
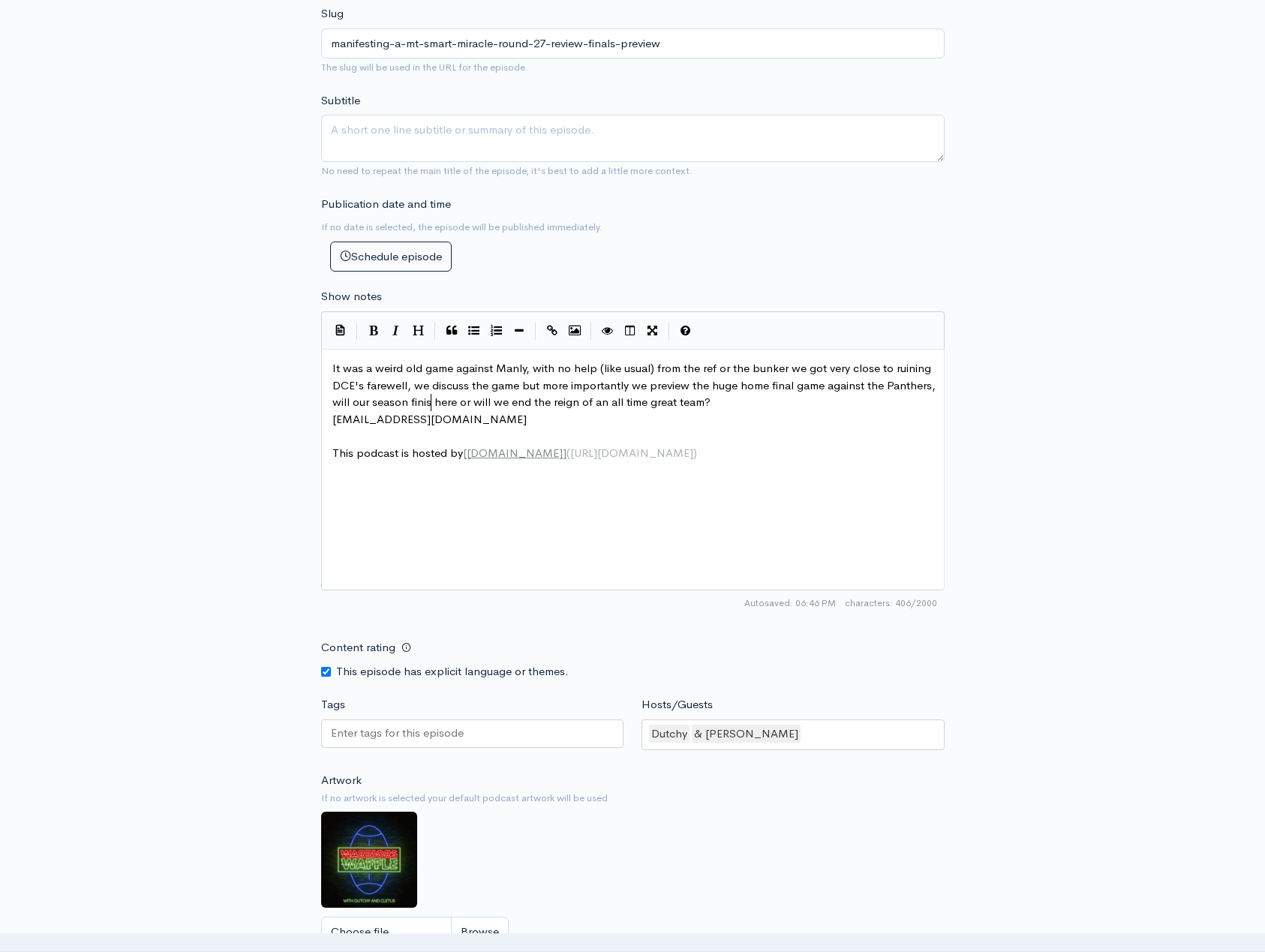
scroll to position [6, 27]
type textarea "finish"
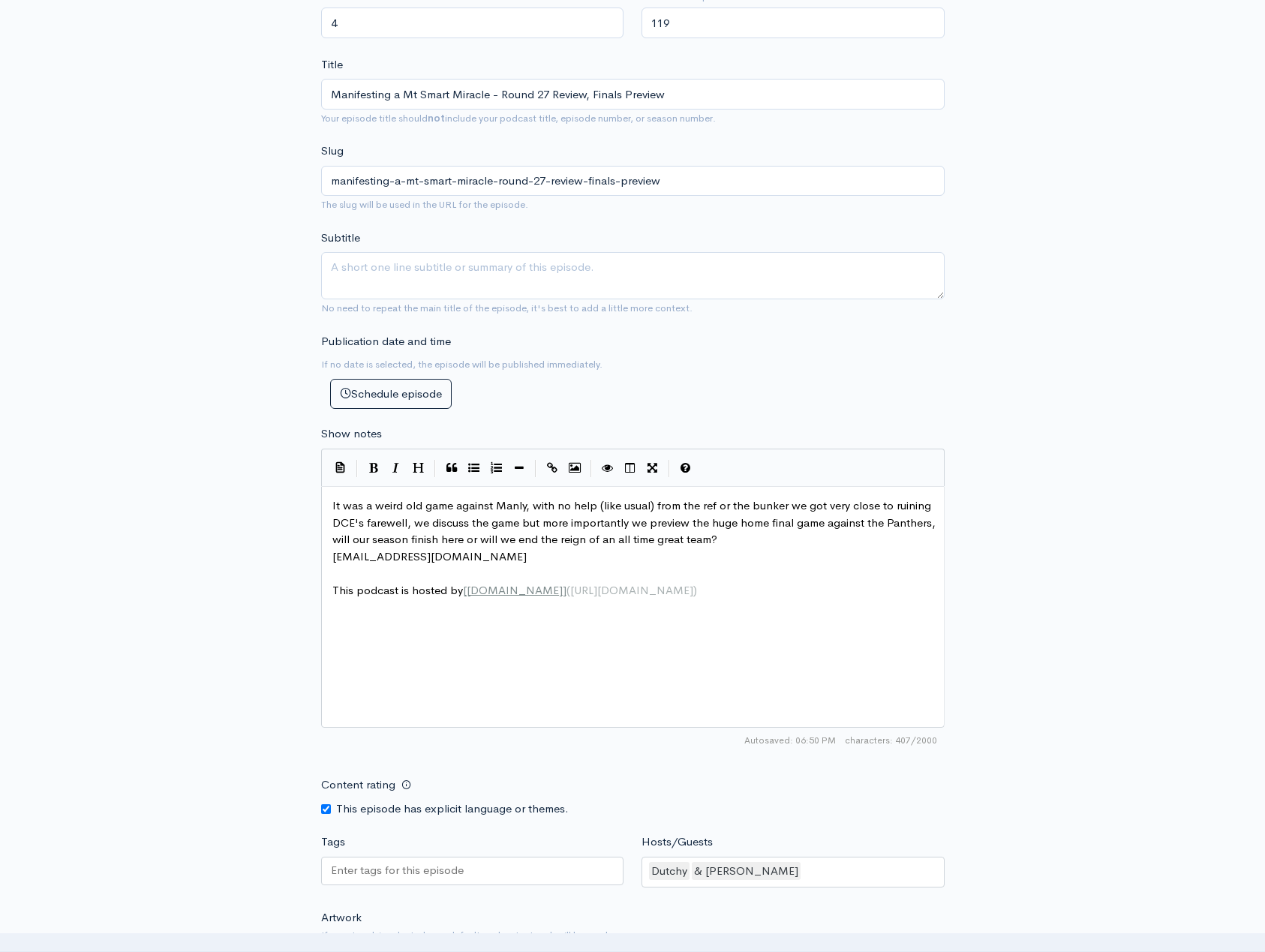
scroll to position [0, 0]
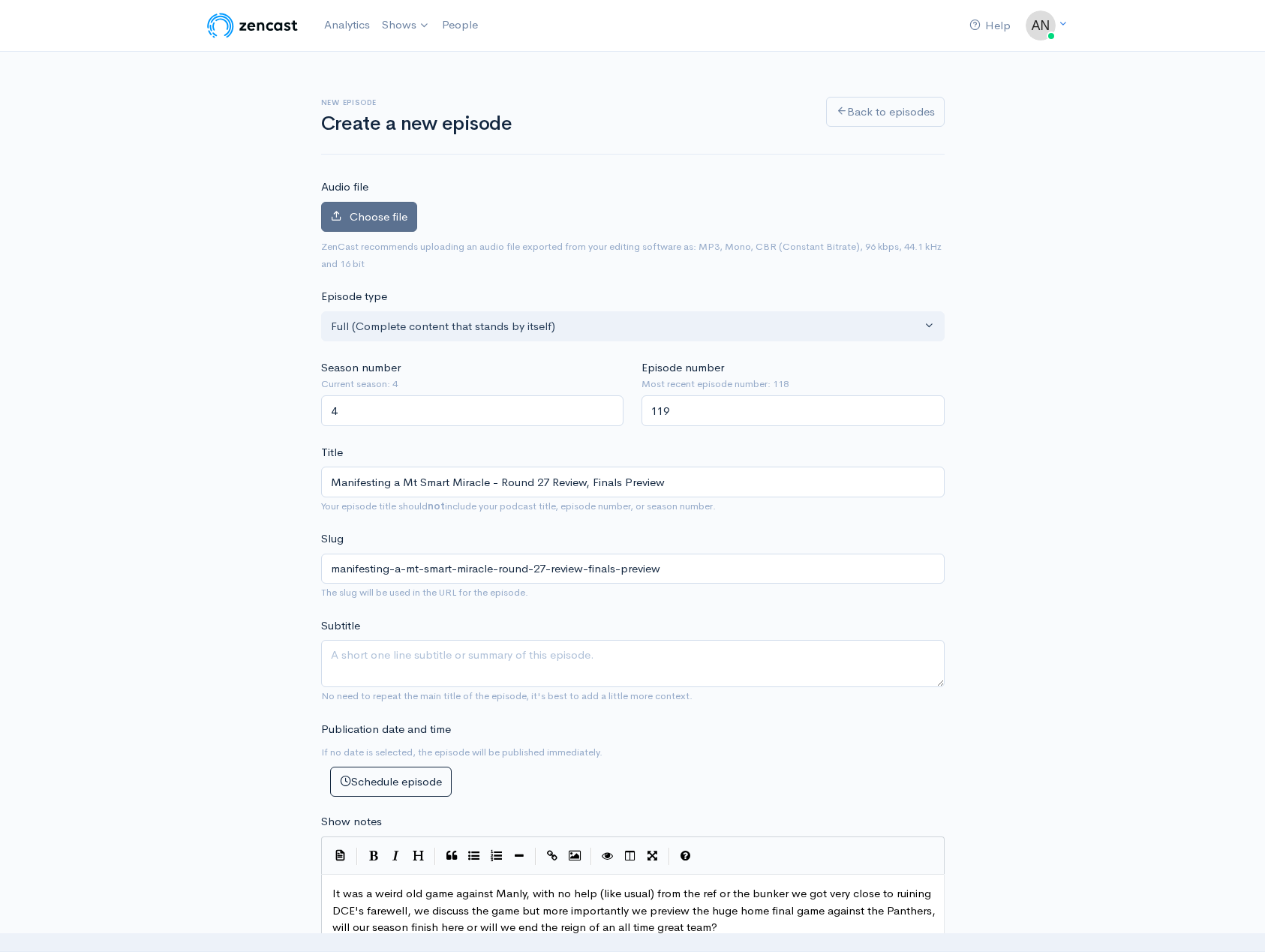
click at [407, 222] on span "Choose file" at bounding box center [378, 216] width 58 height 14
click at [0, 0] on input "Choose file" at bounding box center [0, 0] width 0 height 0
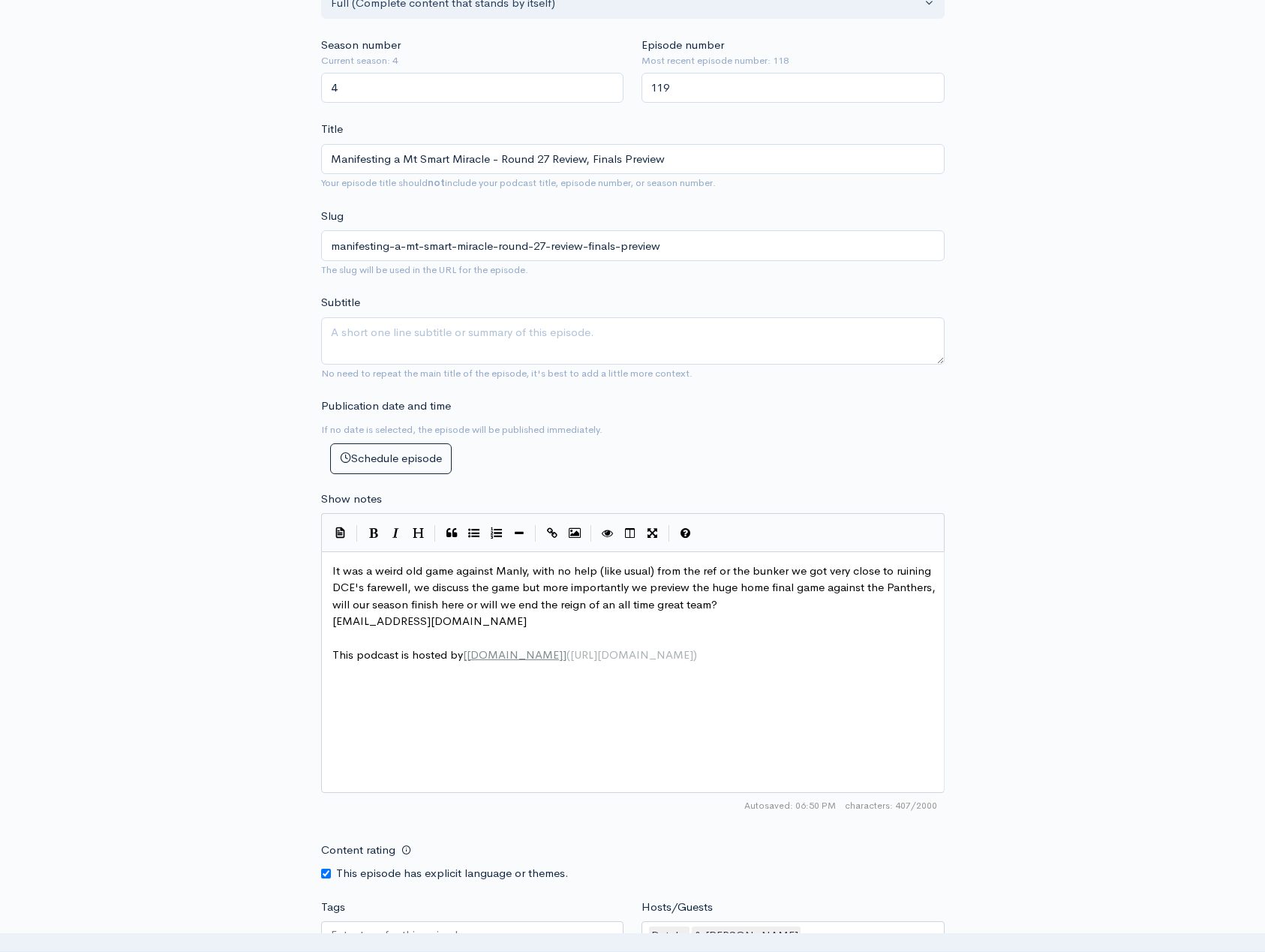
scroll to position [948, 0]
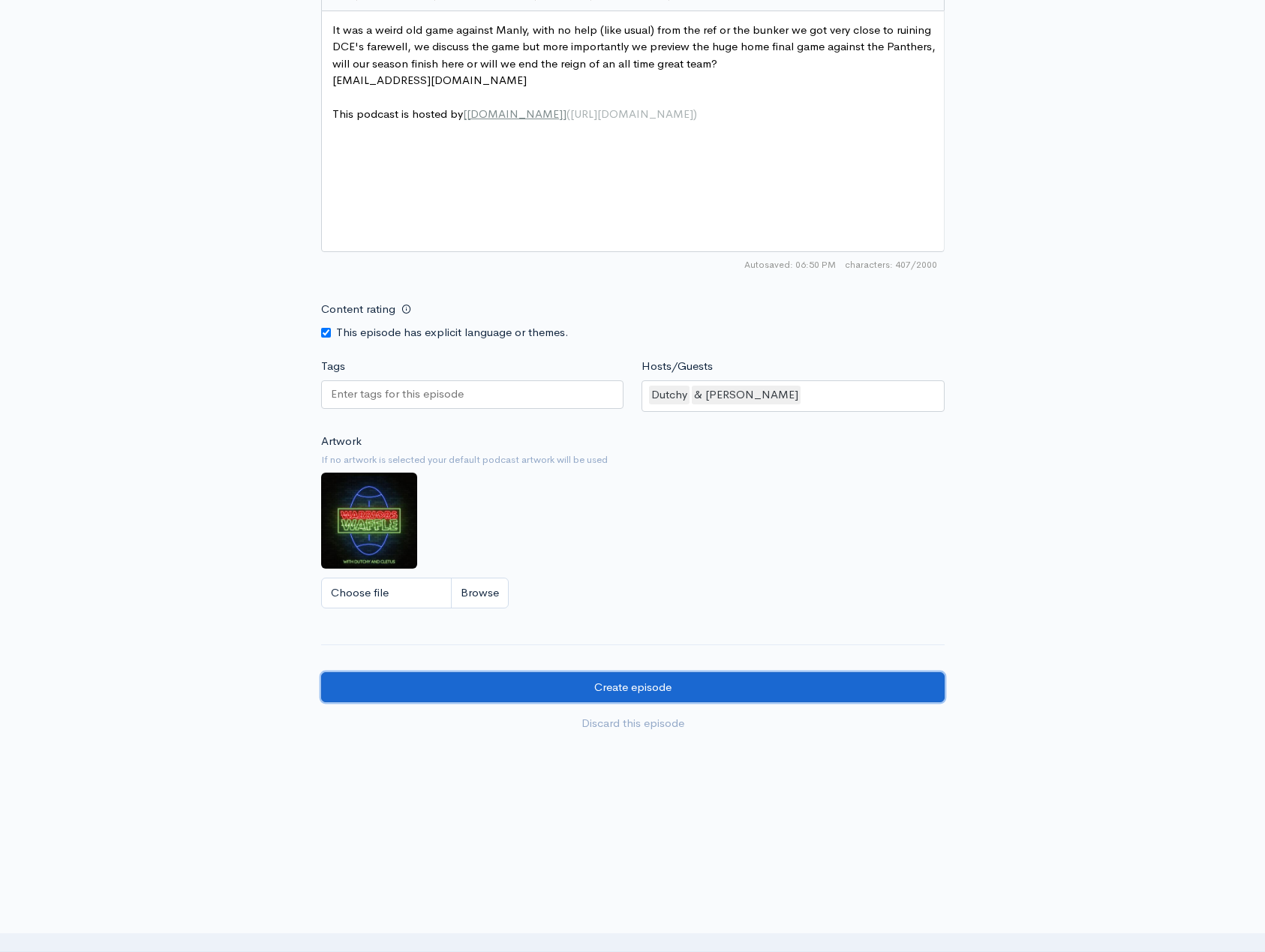
click at [658, 690] on input "Create episode" at bounding box center [632, 687] width 623 height 30
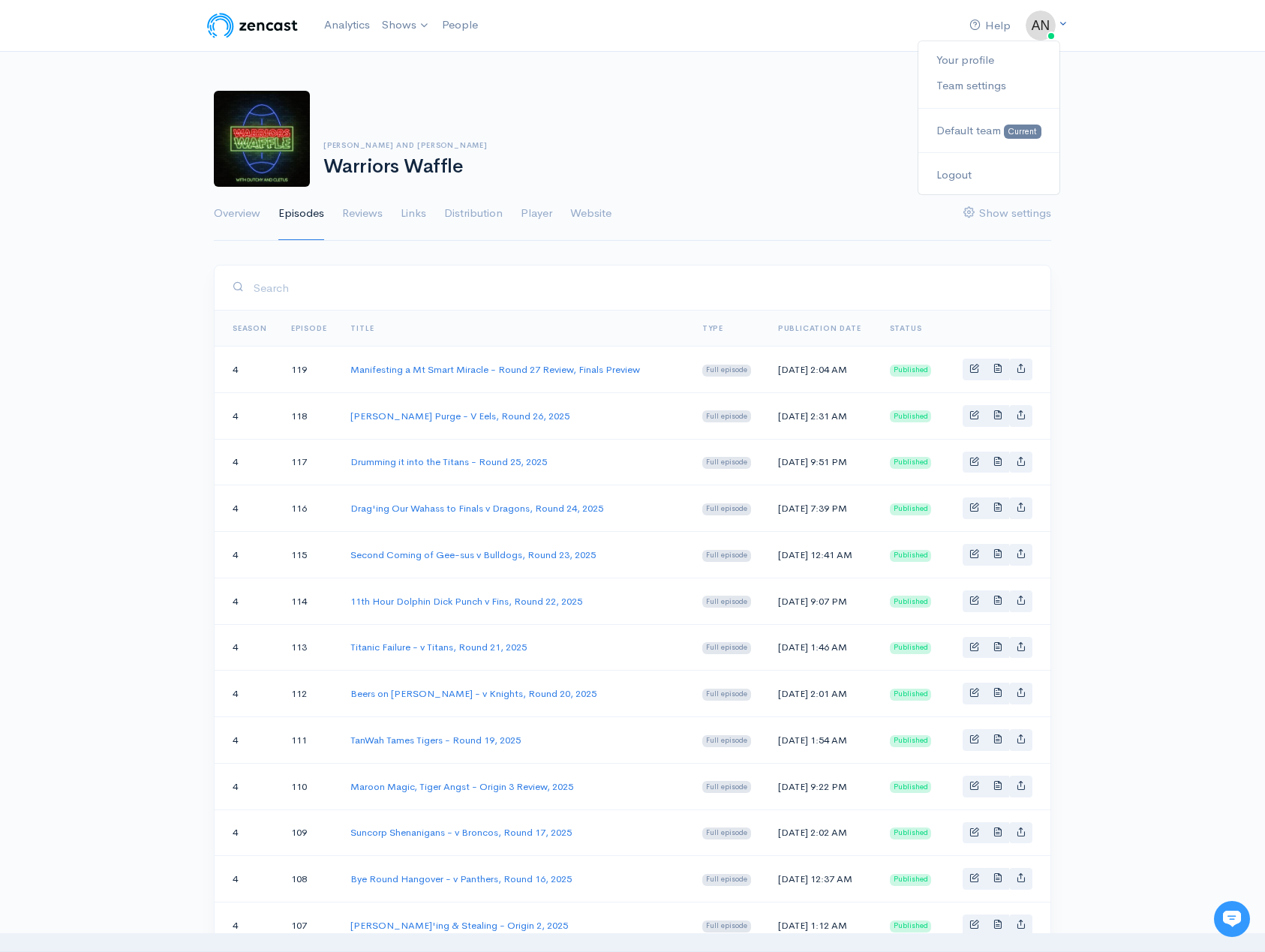
click at [1063, 23] on icon at bounding box center [1062, 23] width 10 height 10
click at [966, 168] on link "Logout" at bounding box center [989, 174] width 141 height 26
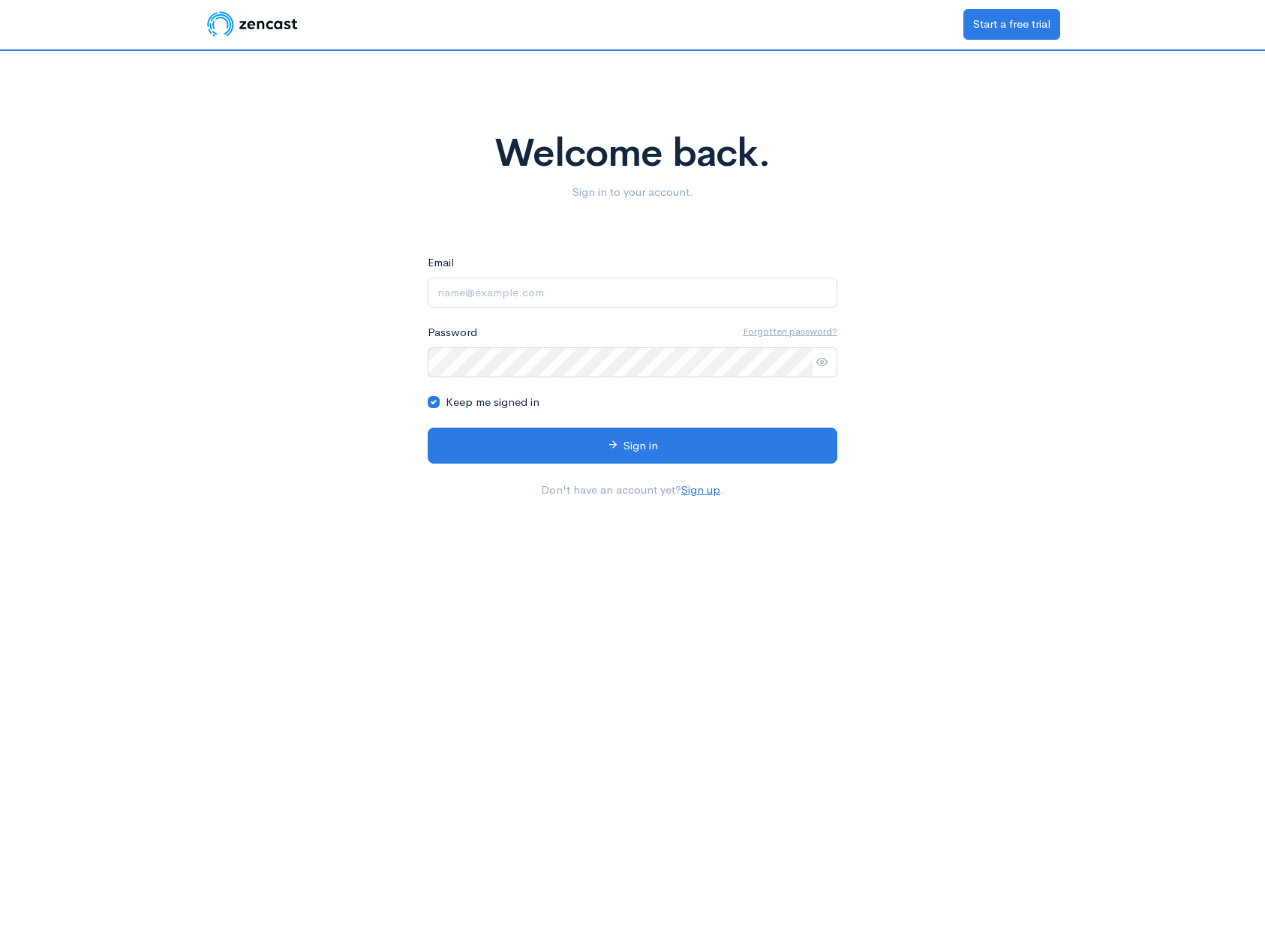
type input "angrymeekin@hotmail.com"
